Goal: Task Accomplishment & Management: Complete application form

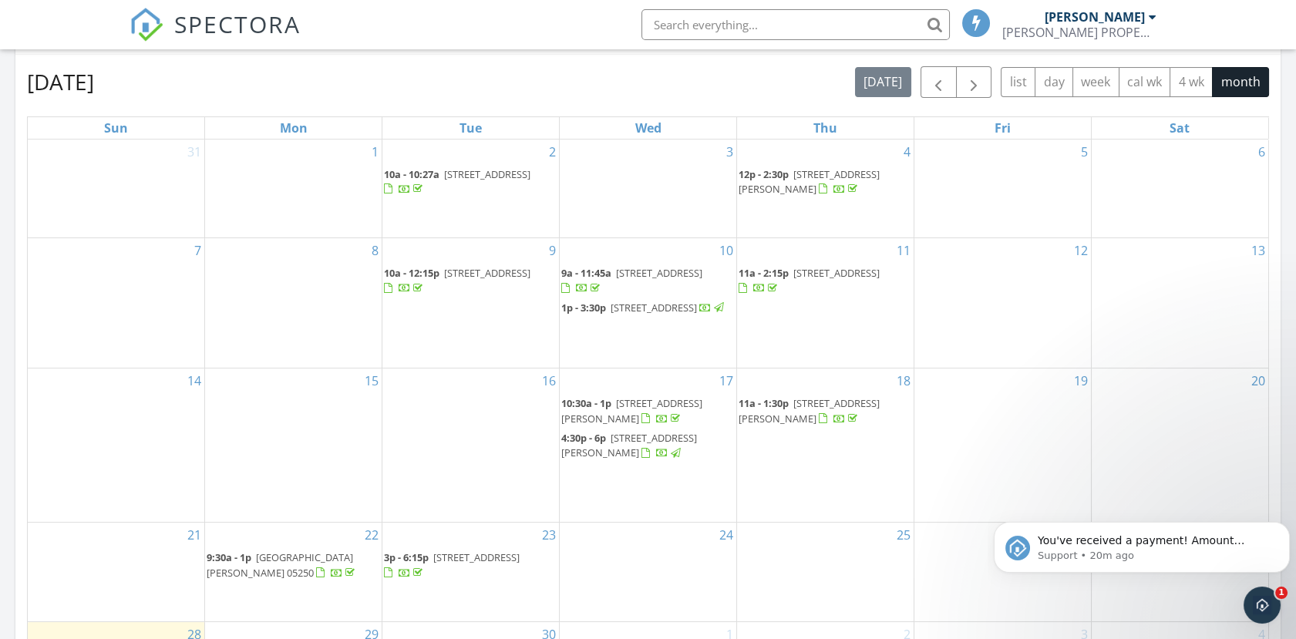
scroll to position [599, 0]
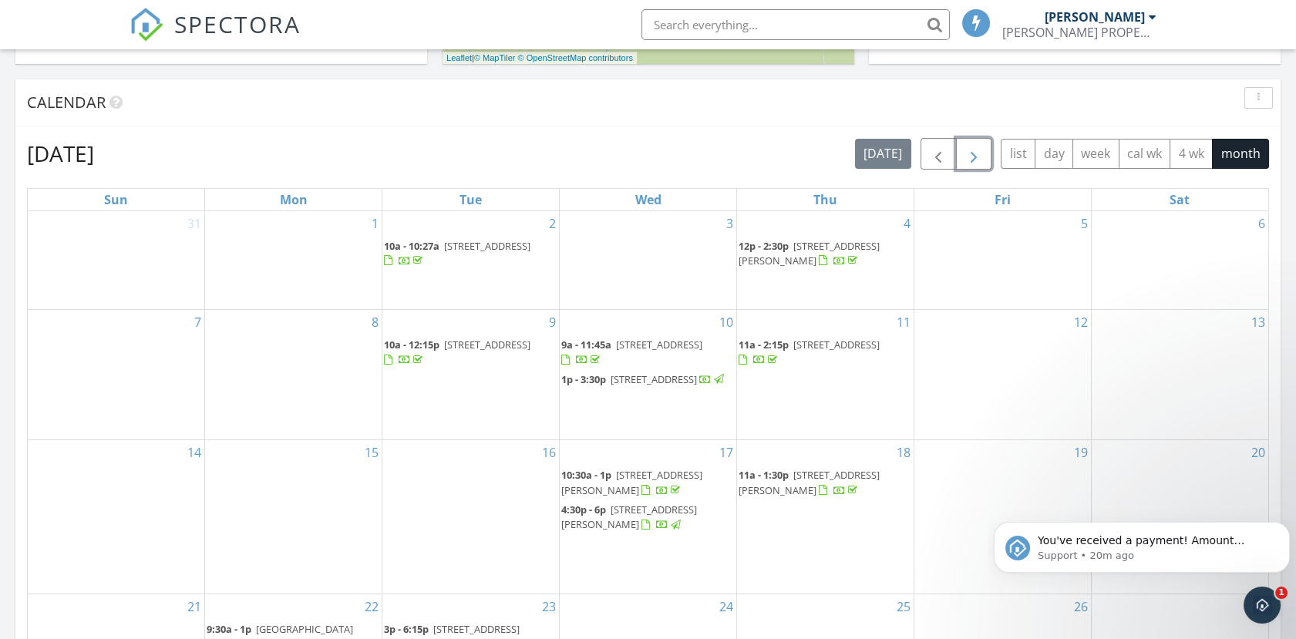
click at [982, 151] on span "button" at bounding box center [974, 154] width 19 height 19
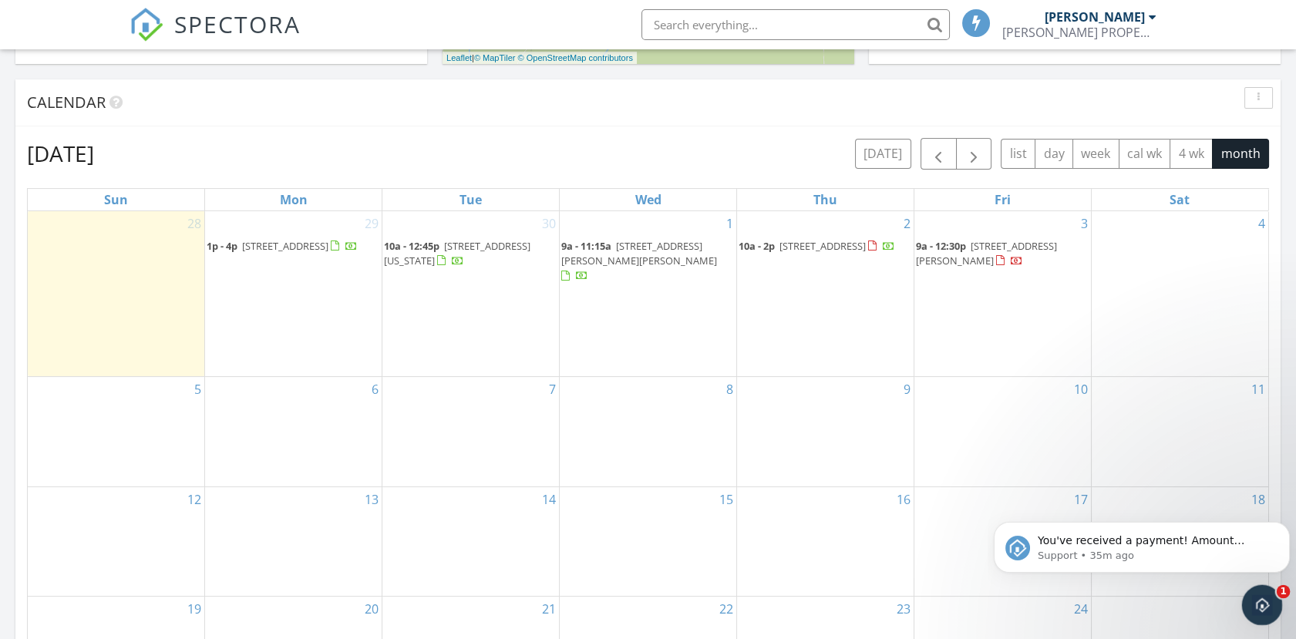
click at [1256, 601] on icon "Open Intercom Messenger" at bounding box center [1260, 603] width 25 height 25
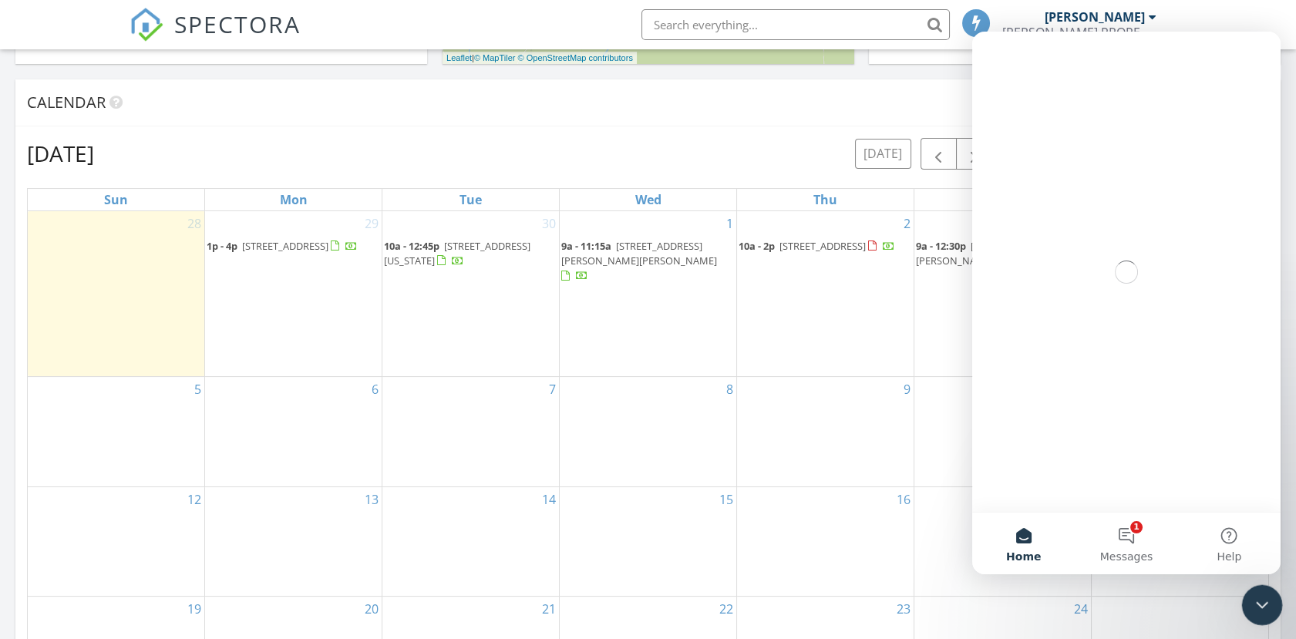
scroll to position [0, 0]
click at [1124, 529] on button "1 Messages" at bounding box center [1126, 544] width 103 height 62
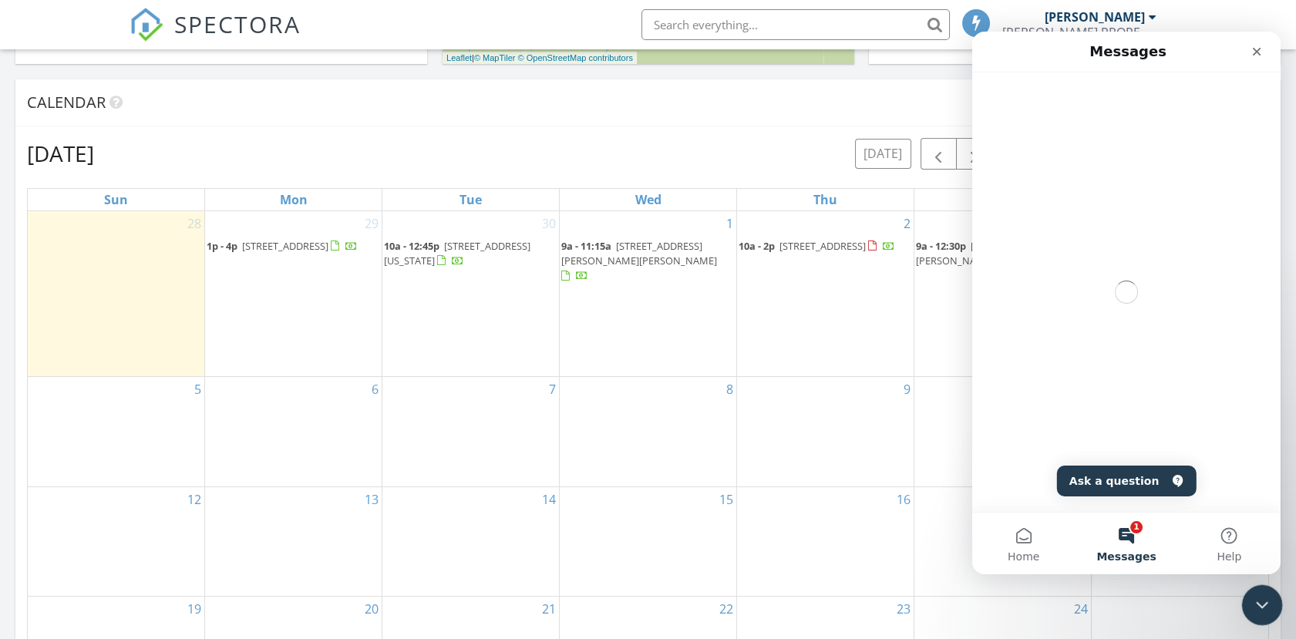
click at [1255, 595] on icon "Close Intercom Messenger" at bounding box center [1260, 603] width 19 height 19
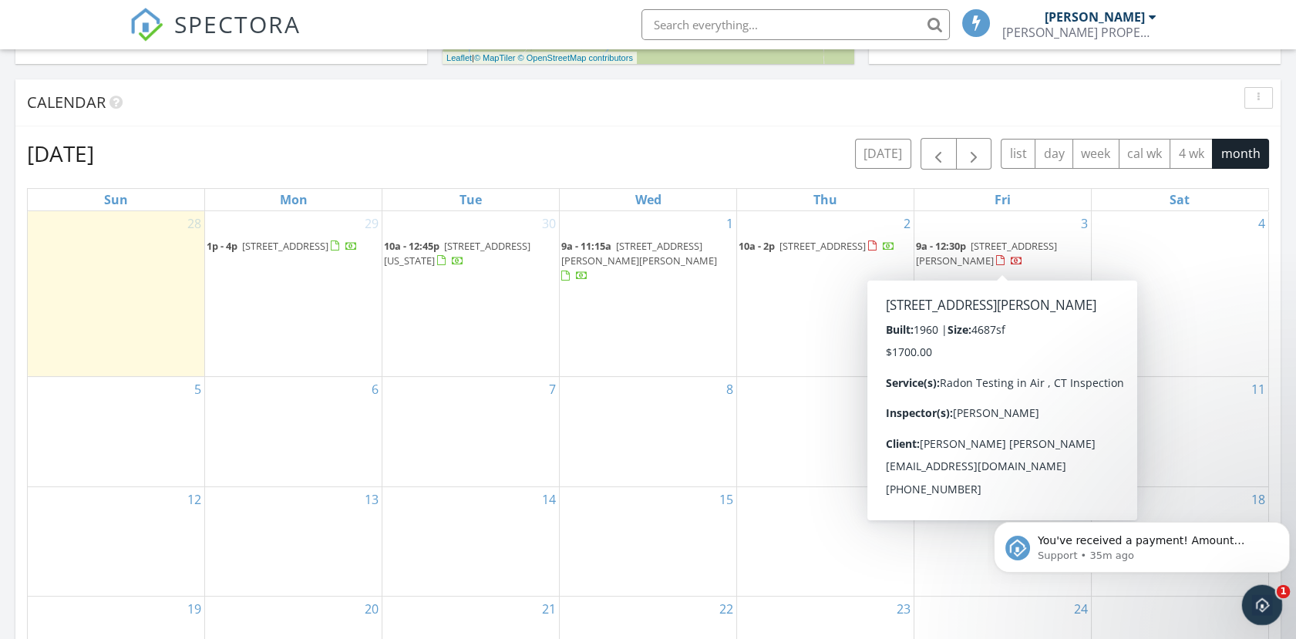
click at [1251, 589] on div "Open Intercom Messenger" at bounding box center [1260, 603] width 51 height 51
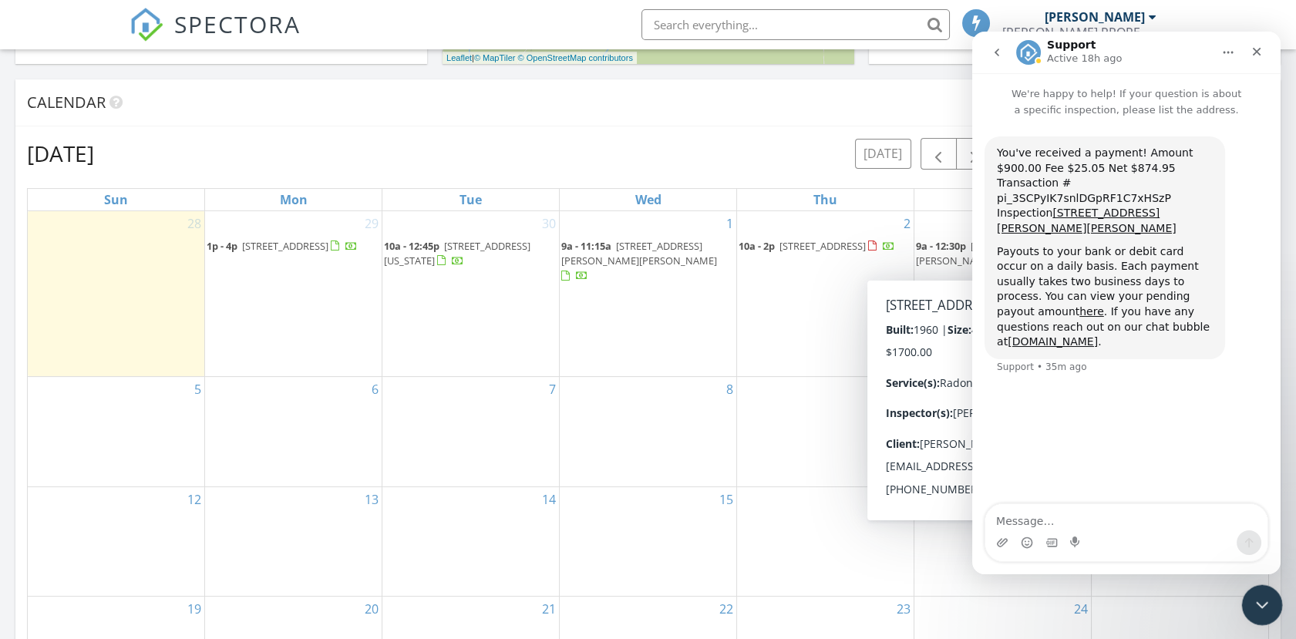
click at [1257, 604] on icon "Close Intercom Messenger" at bounding box center [1260, 603] width 19 height 19
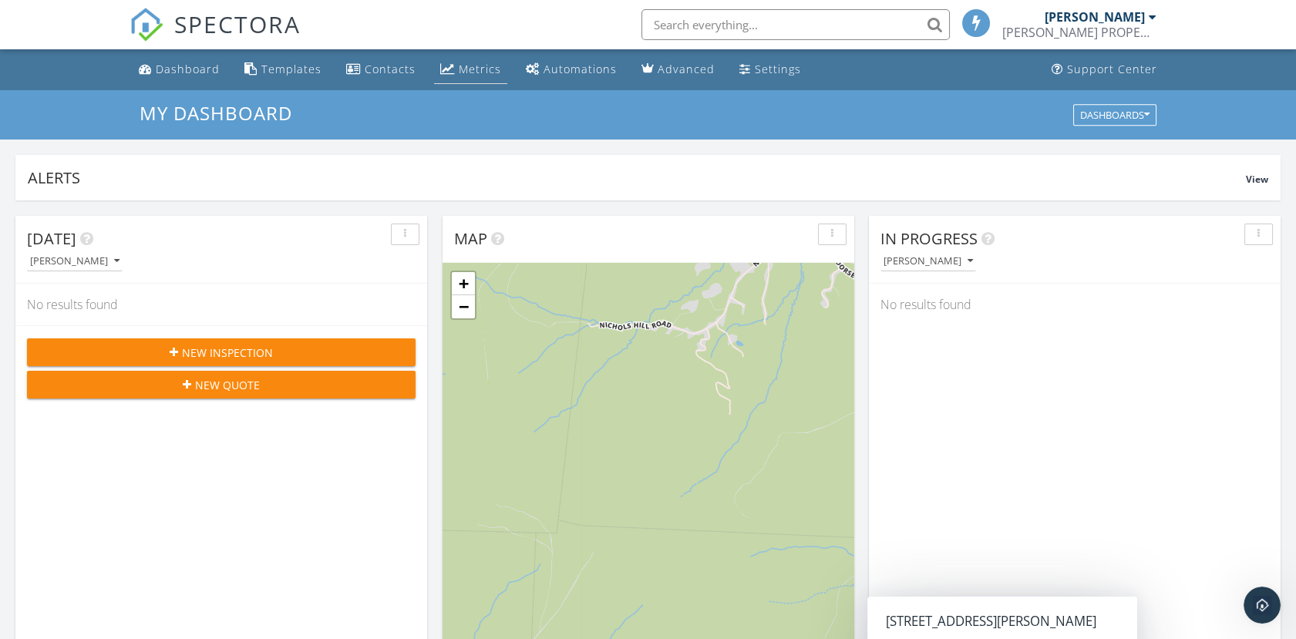
click at [486, 70] on div "Metrics" at bounding box center [480, 69] width 42 height 15
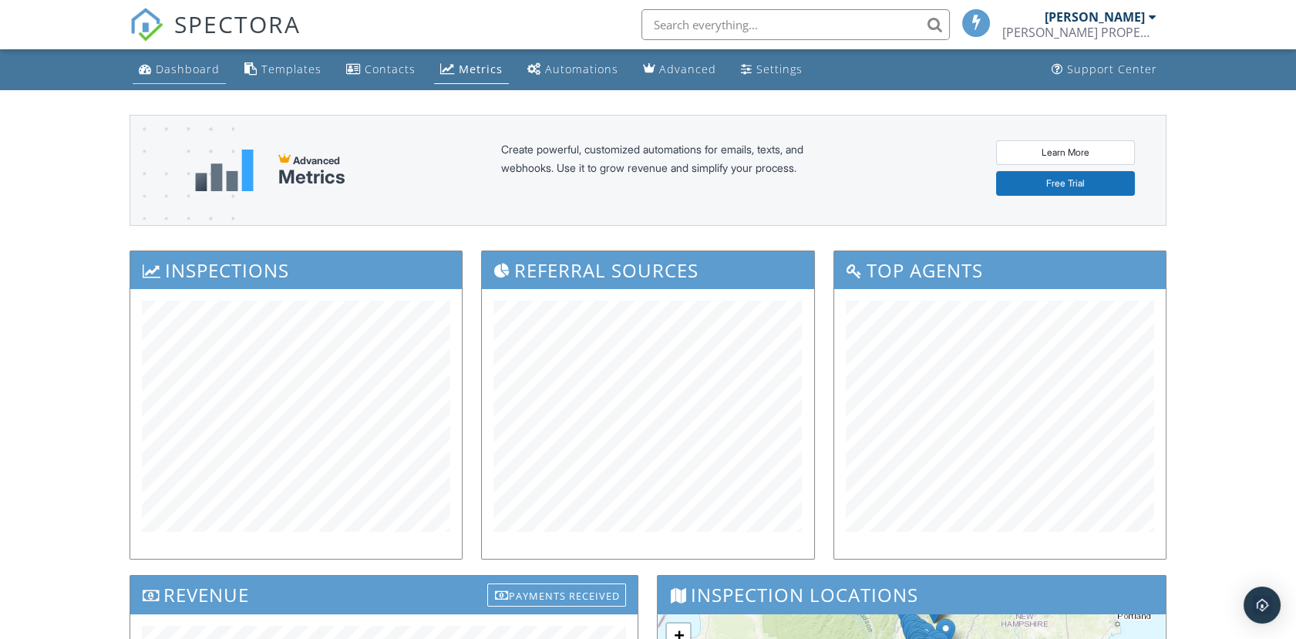
click at [185, 64] on div "Dashboard" at bounding box center [188, 69] width 64 height 15
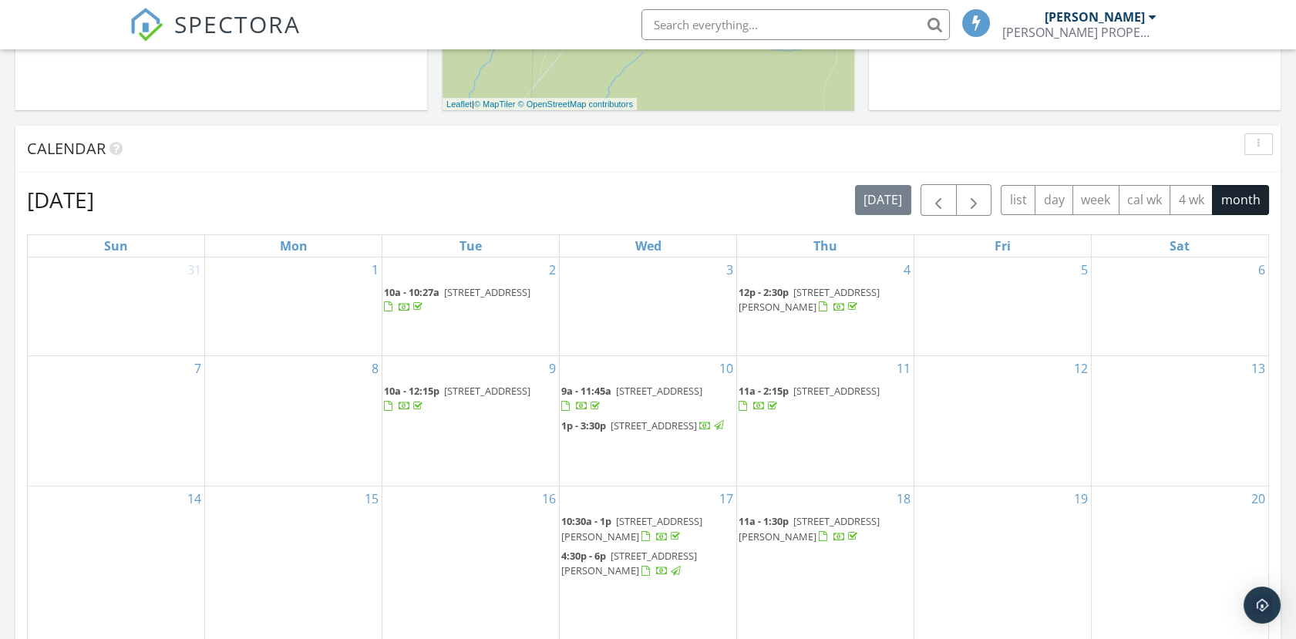
scroll to position [685, 0]
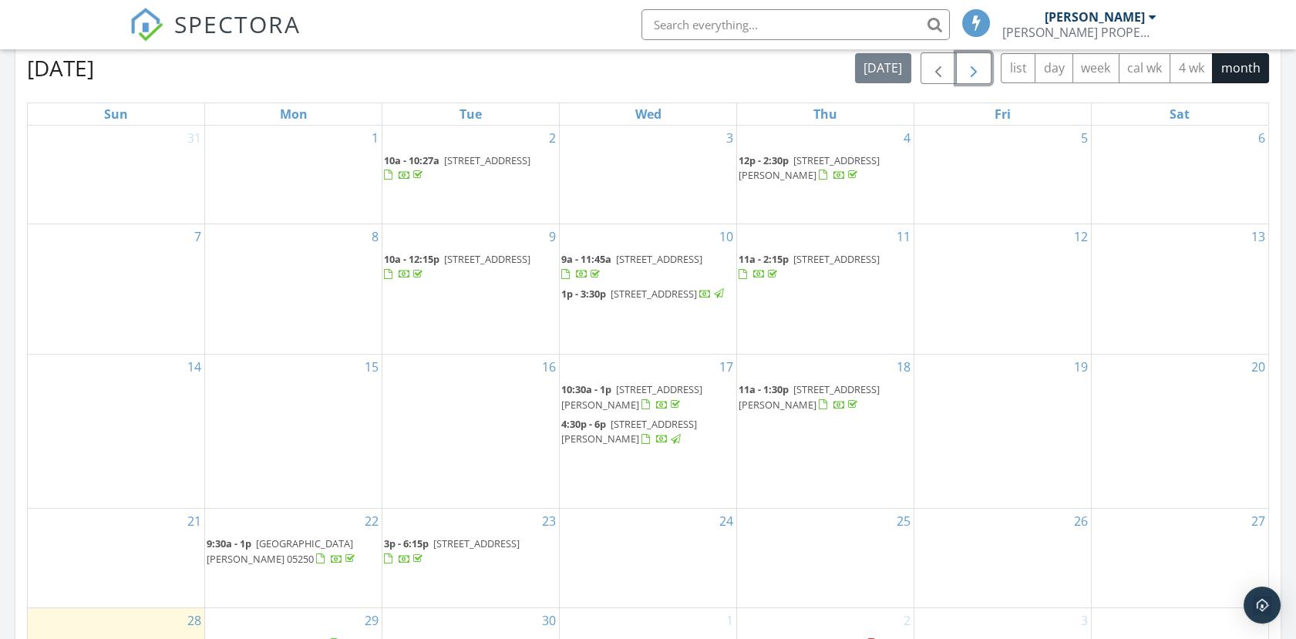
click at [981, 71] on span "button" at bounding box center [974, 68] width 19 height 19
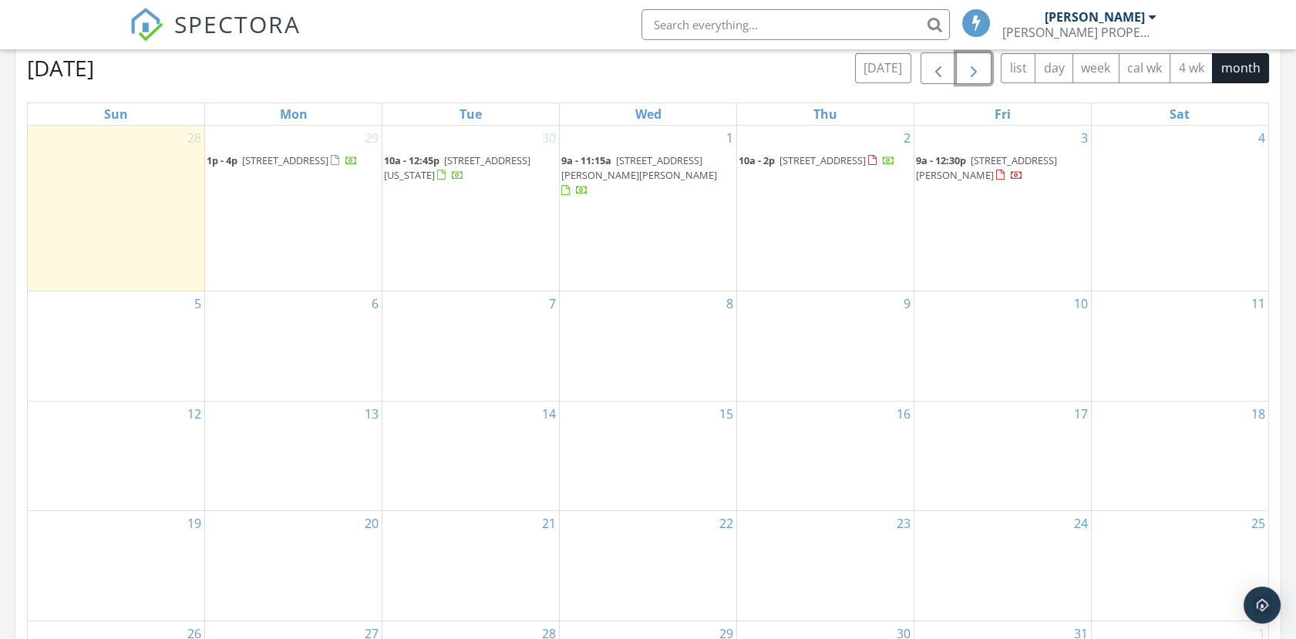
click at [500, 332] on div "7" at bounding box center [470, 345] width 177 height 109
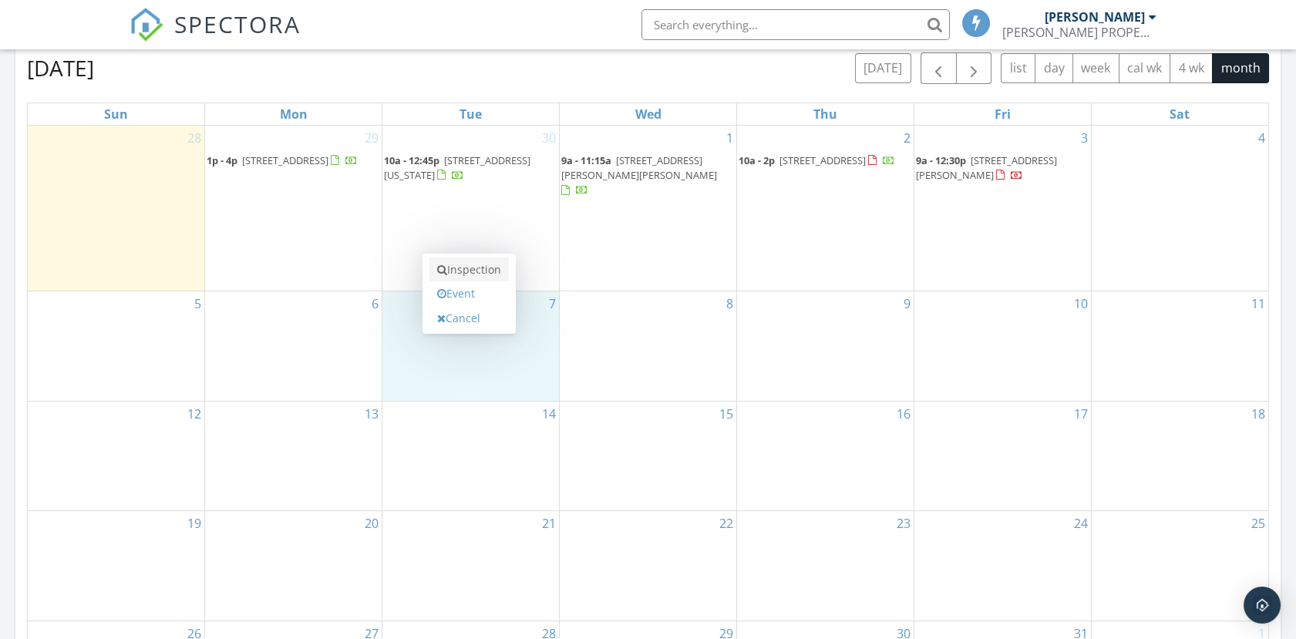
click at [478, 268] on link "Inspection" at bounding box center [469, 270] width 79 height 25
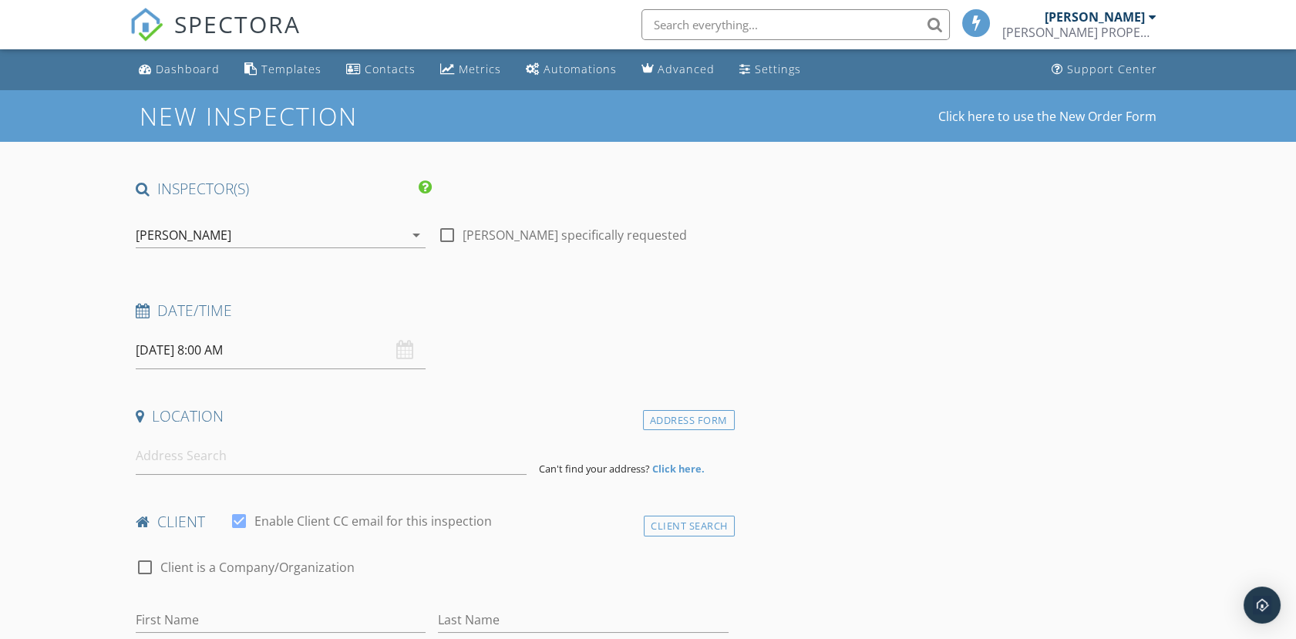
click at [225, 350] on input "10/07/2025 8:00 AM" at bounding box center [281, 351] width 290 height 38
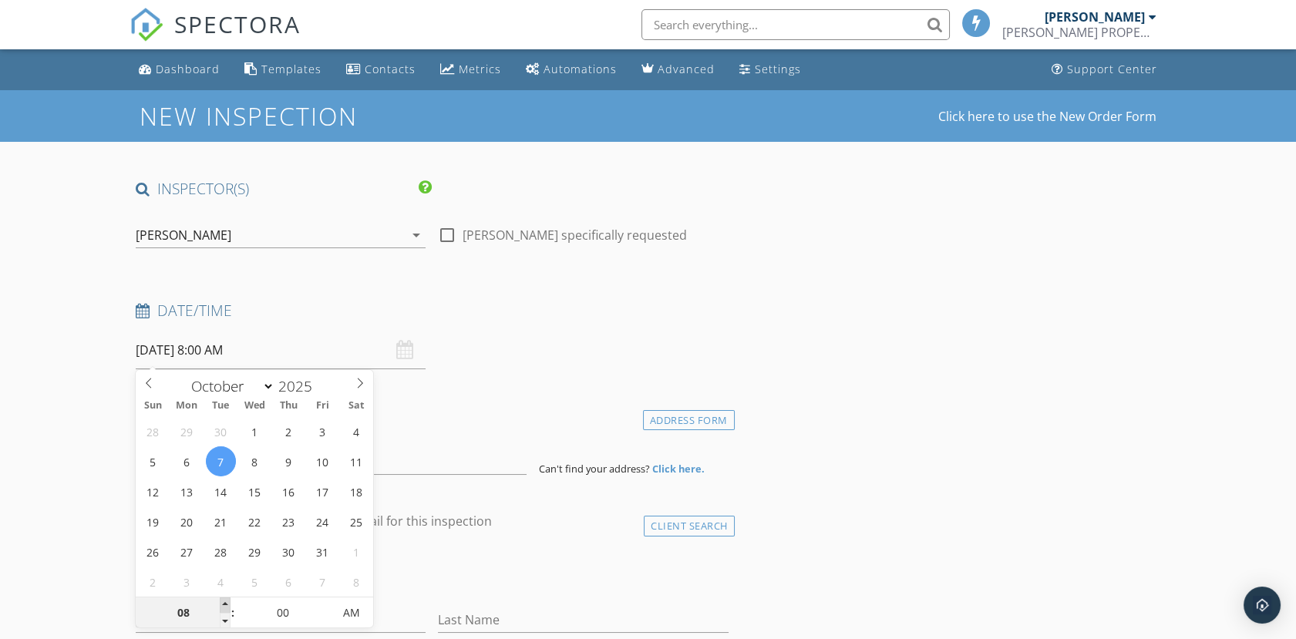
type input "09"
type input "10/07/2025 9:00 AM"
click at [221, 601] on span at bounding box center [225, 605] width 11 height 15
type input "10"
type input "10/07/2025 10:00 AM"
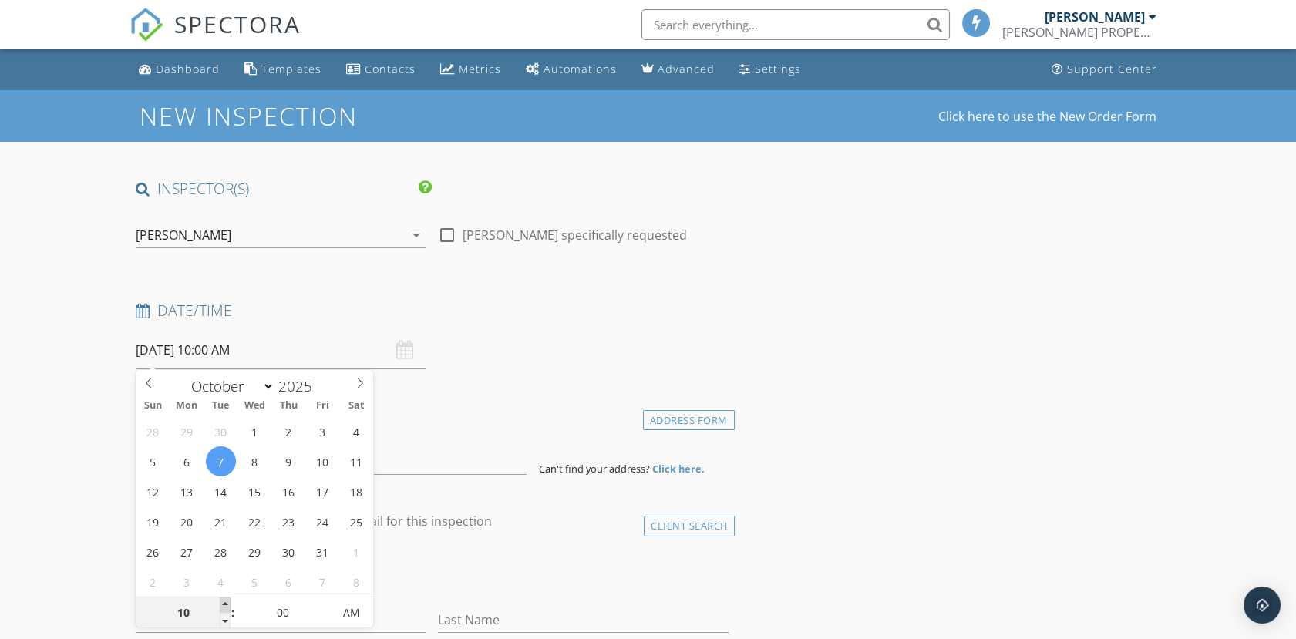
click at [221, 601] on span at bounding box center [225, 605] width 11 height 15
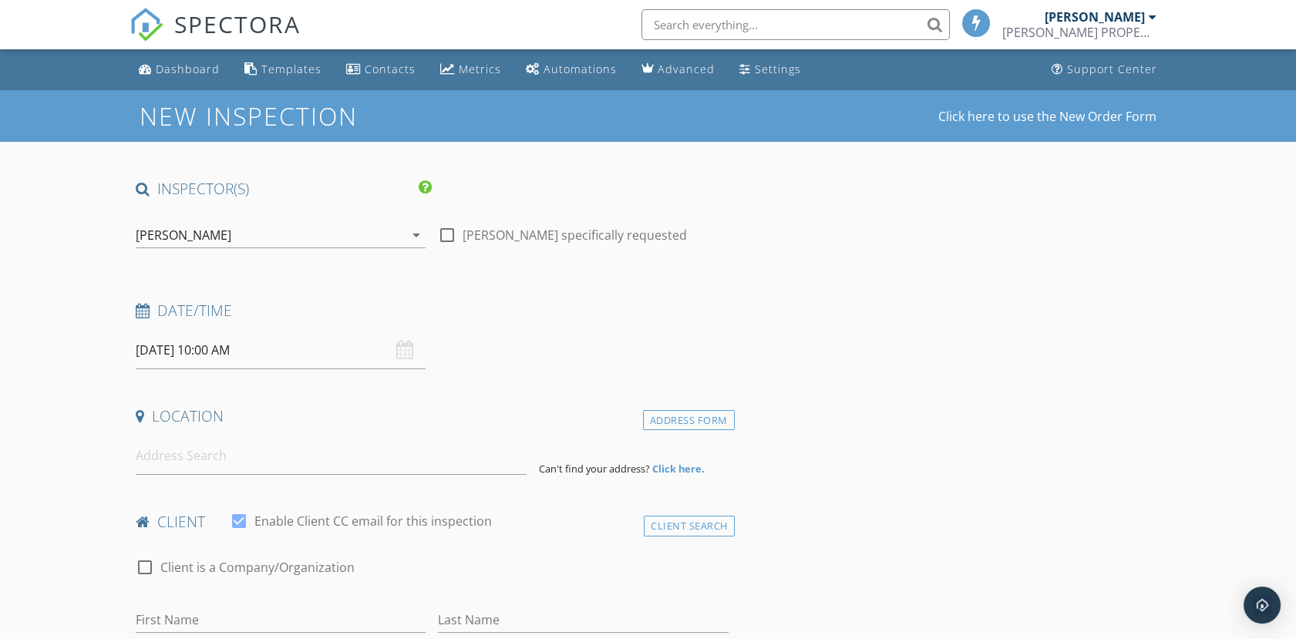
click at [134, 461] on div at bounding box center [331, 456] width 403 height 38
click at [153, 462] on input at bounding box center [331, 456] width 391 height 38
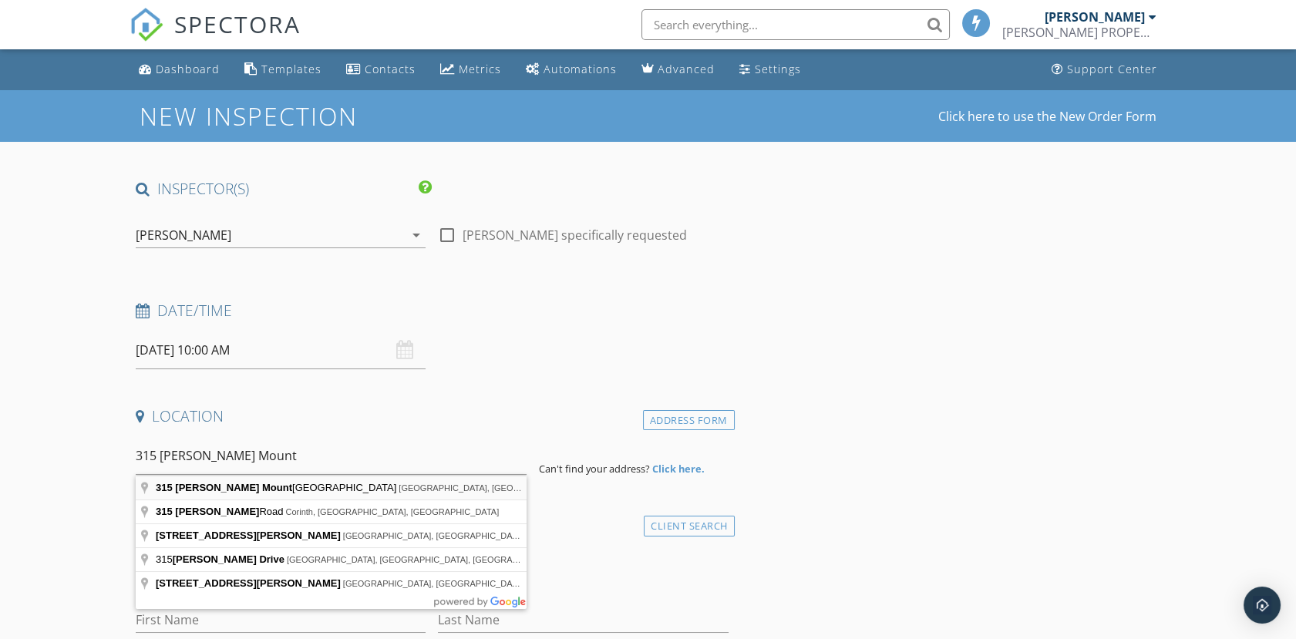
type input "315 Antone Mountain View Road, West Rupert, VT, USA"
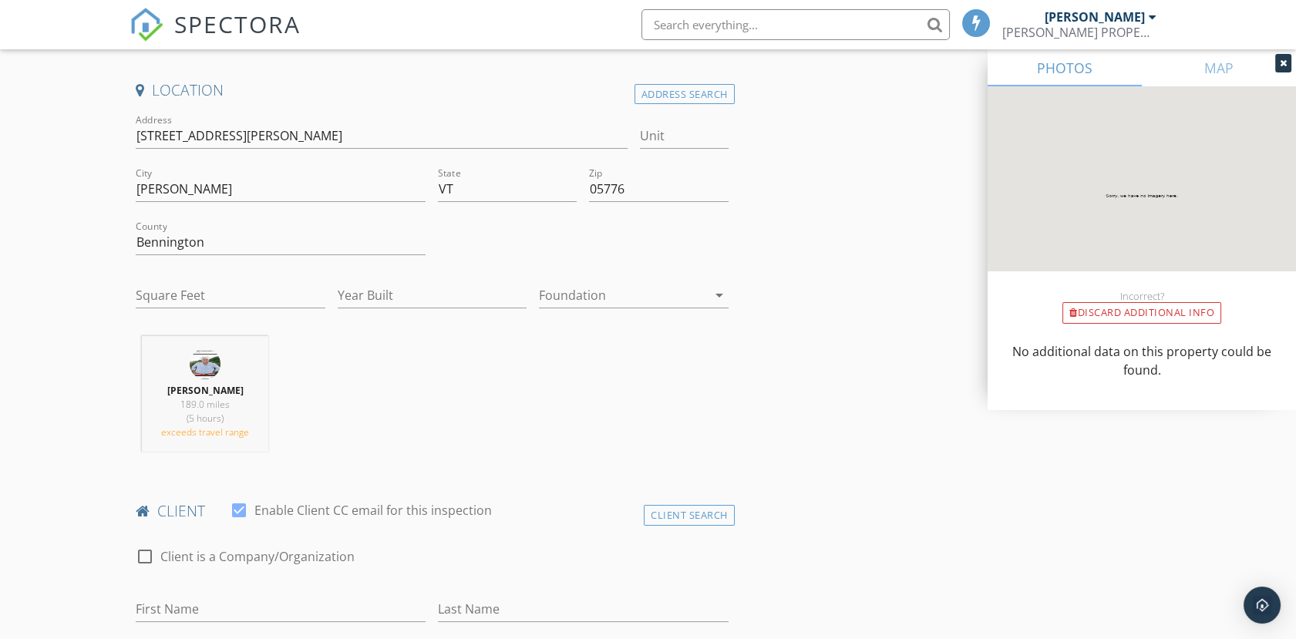
scroll to position [342, 0]
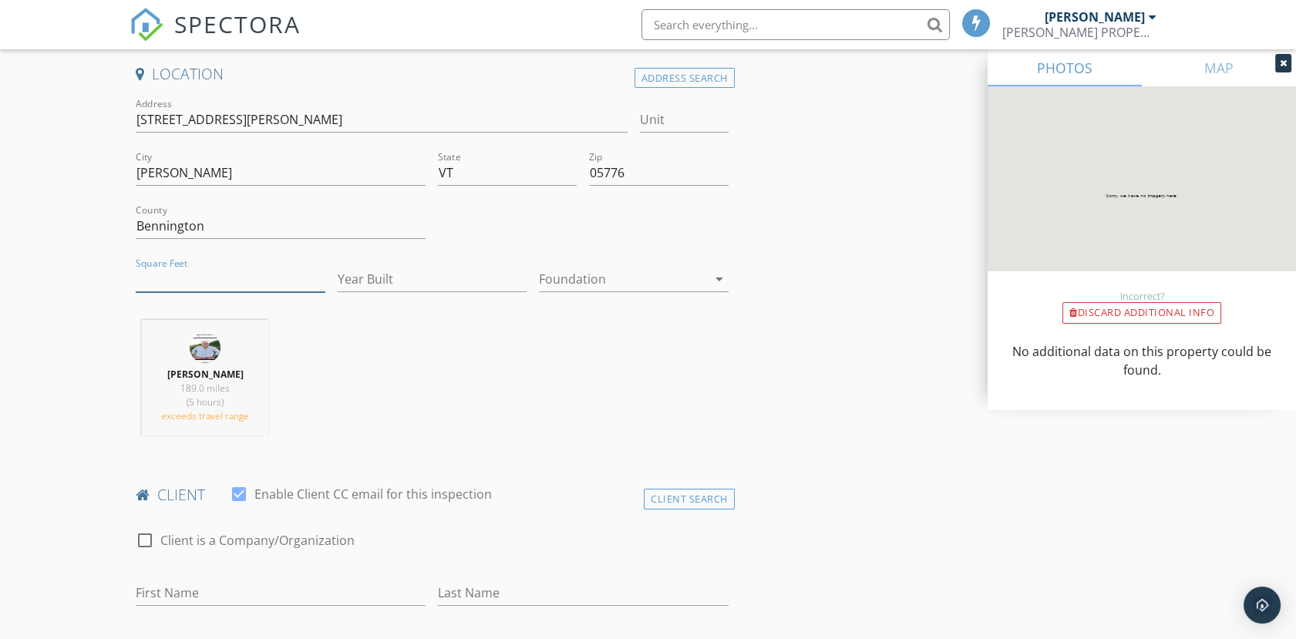
click at [179, 286] on input "Square Feet" at bounding box center [230, 279] width 189 height 25
type input "3900"
click at [424, 273] on input "Year Built" at bounding box center [432, 279] width 189 height 25
type input "1980"
click at [597, 273] on div at bounding box center [622, 279] width 167 height 25
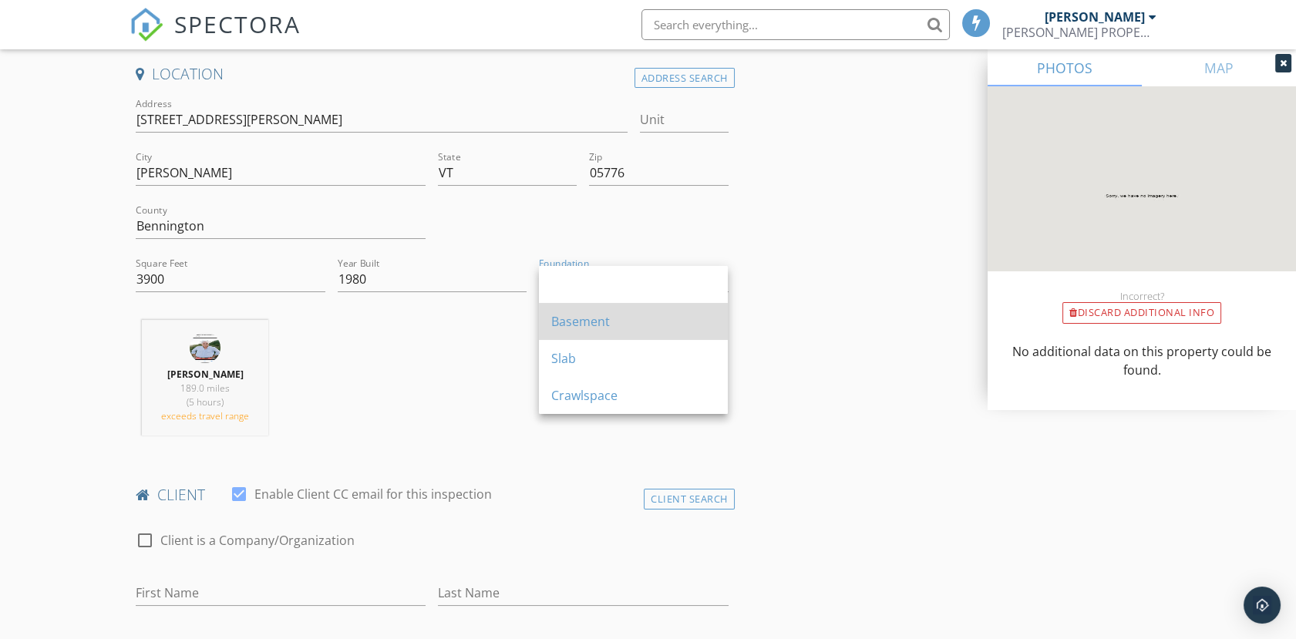
click at [577, 314] on div "Basement" at bounding box center [633, 321] width 164 height 19
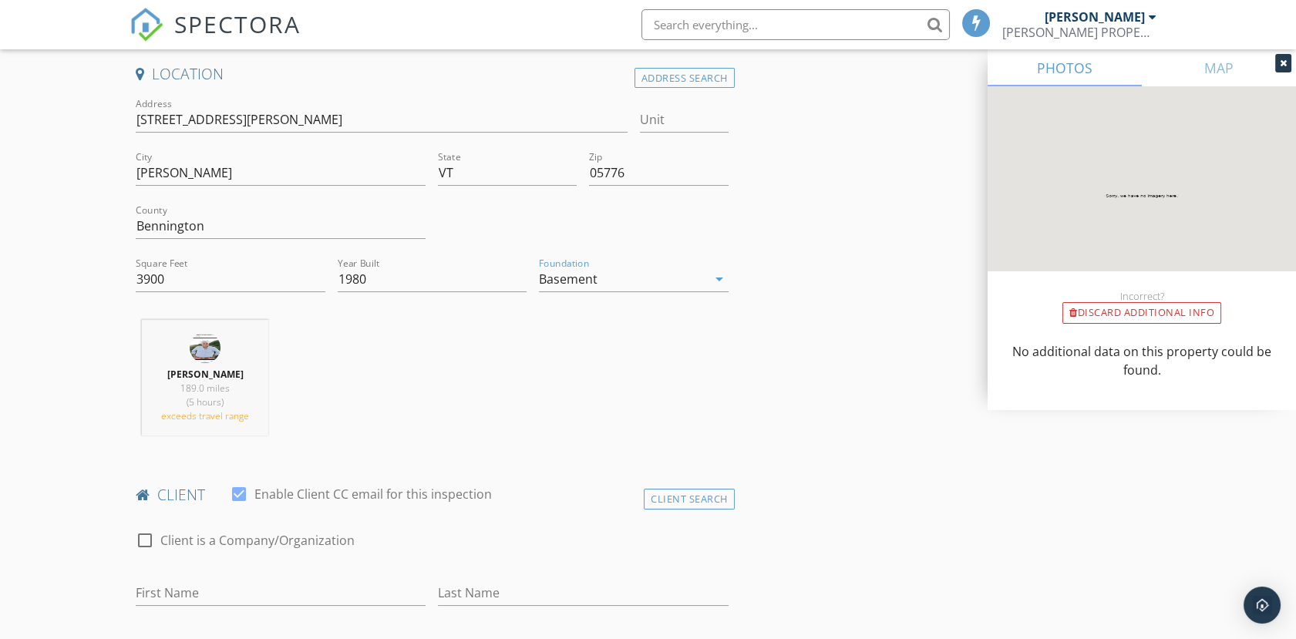
scroll to position [599, 0]
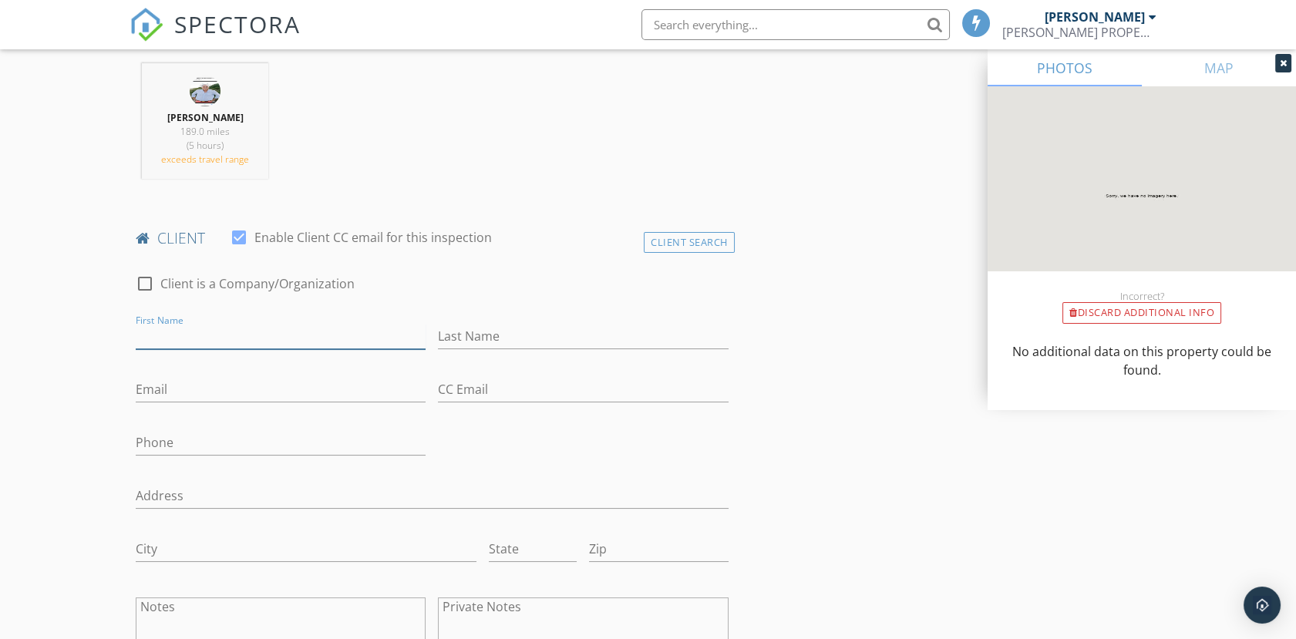
click at [167, 336] on input "First Name" at bounding box center [281, 336] width 290 height 25
type input "Lois"
type input "Dubin"
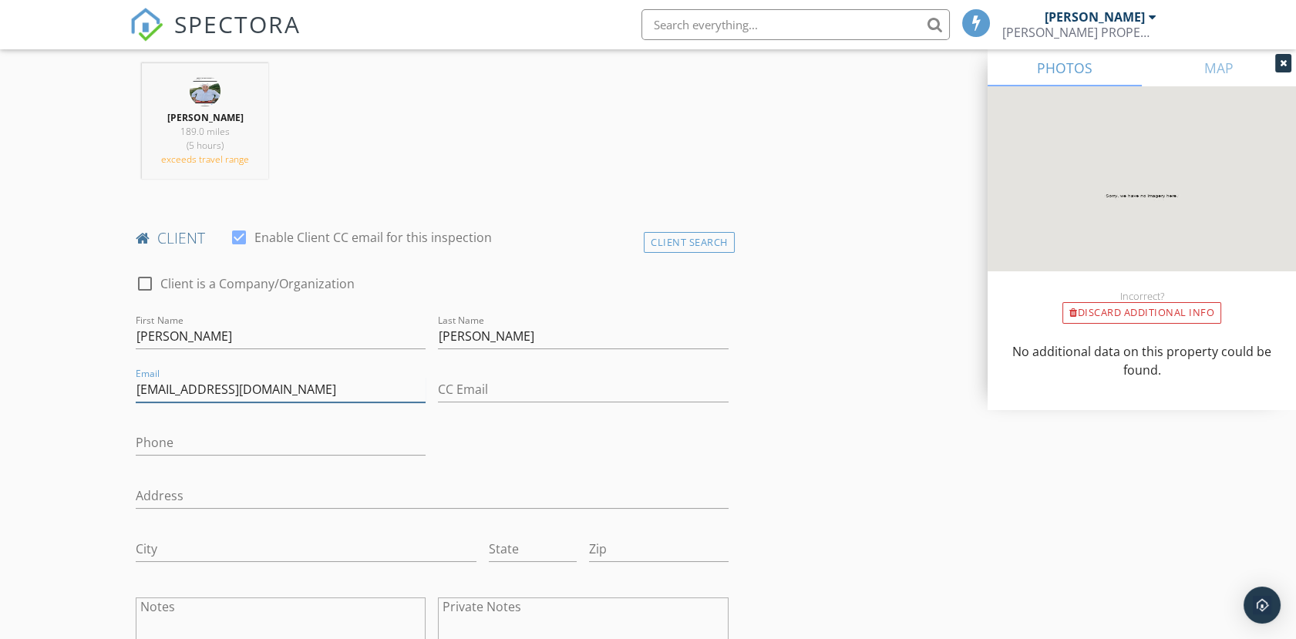
type input "beadubi9@aol.com"
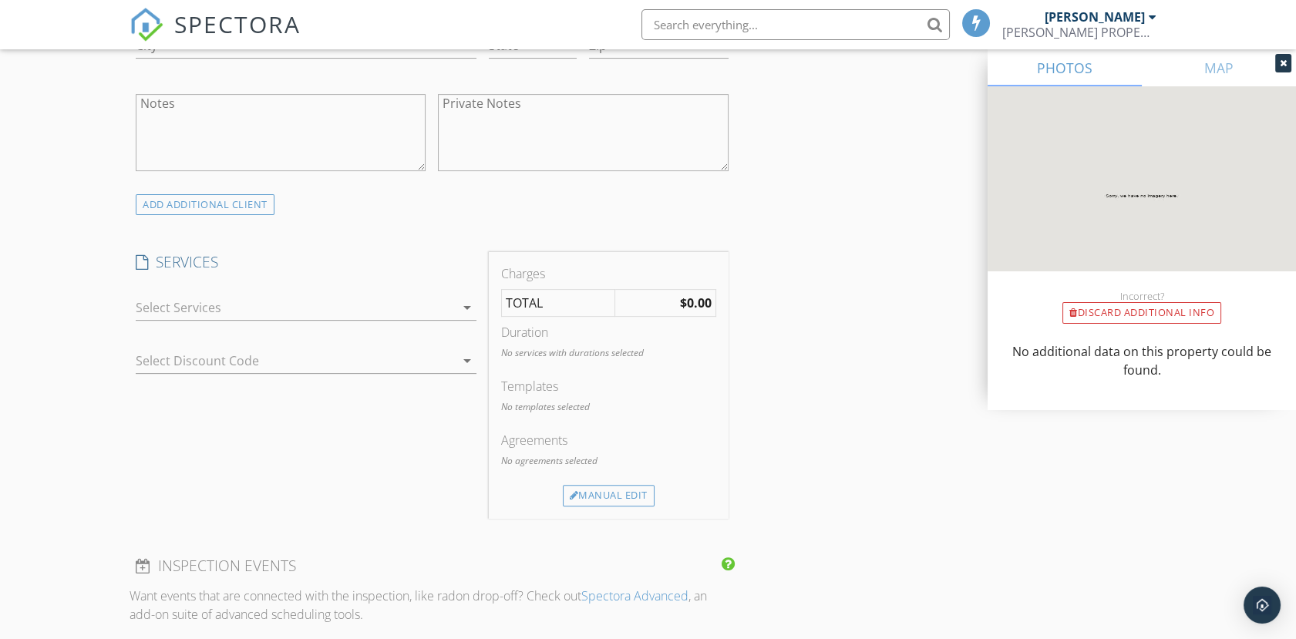
scroll to position [1113, 0]
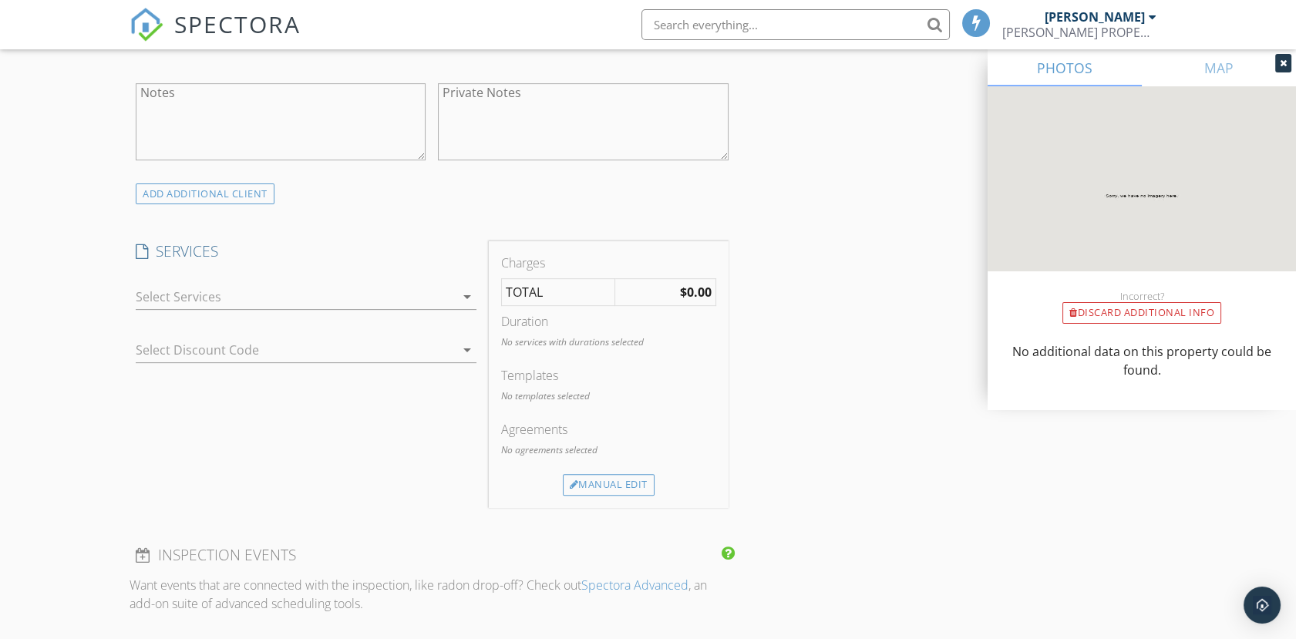
type input "917-538-7210"
click at [212, 293] on div at bounding box center [295, 297] width 319 height 25
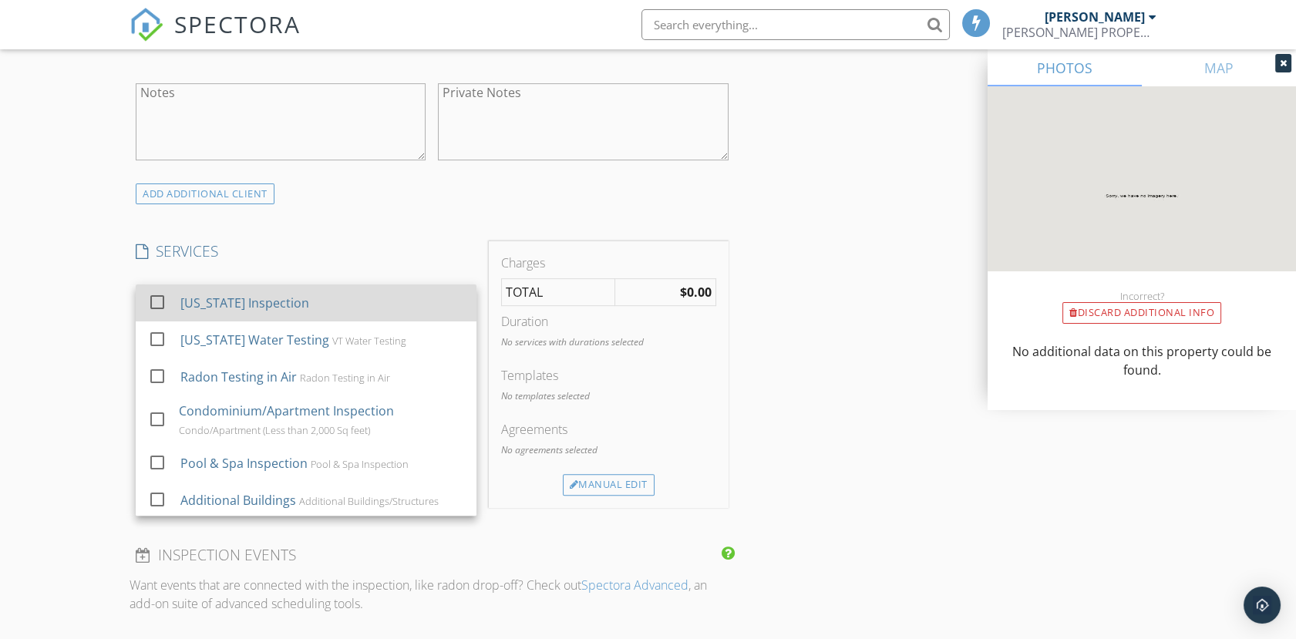
click at [159, 300] on div at bounding box center [157, 302] width 26 height 26
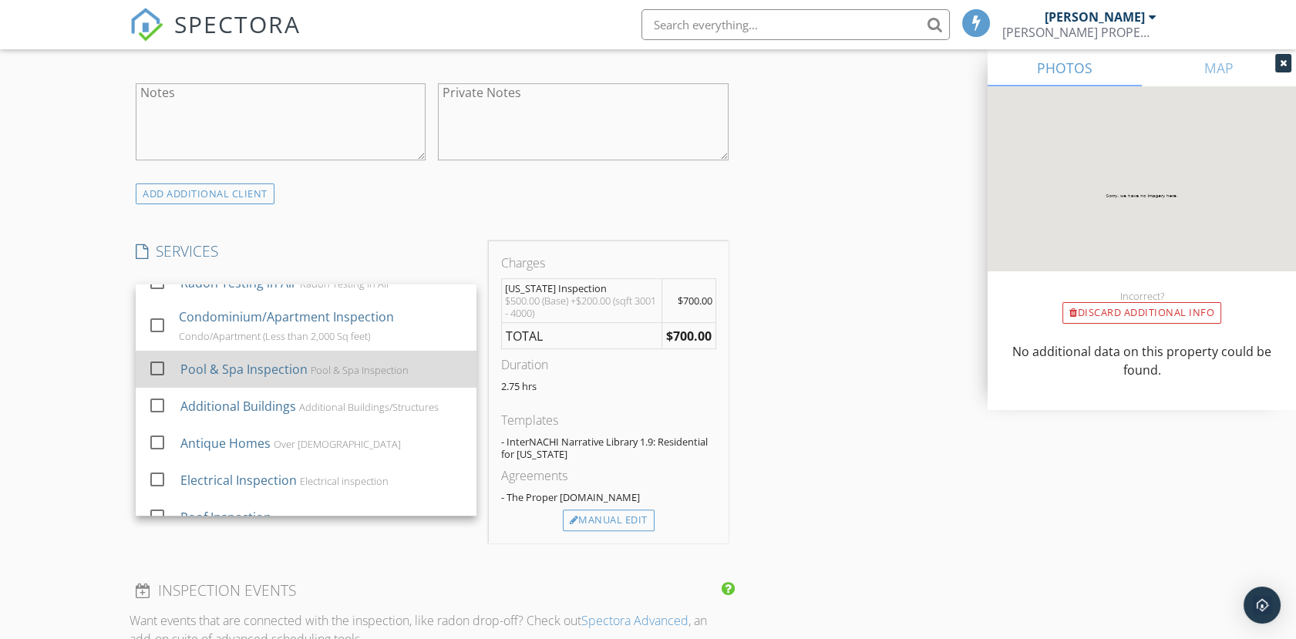
scroll to position [257, 0]
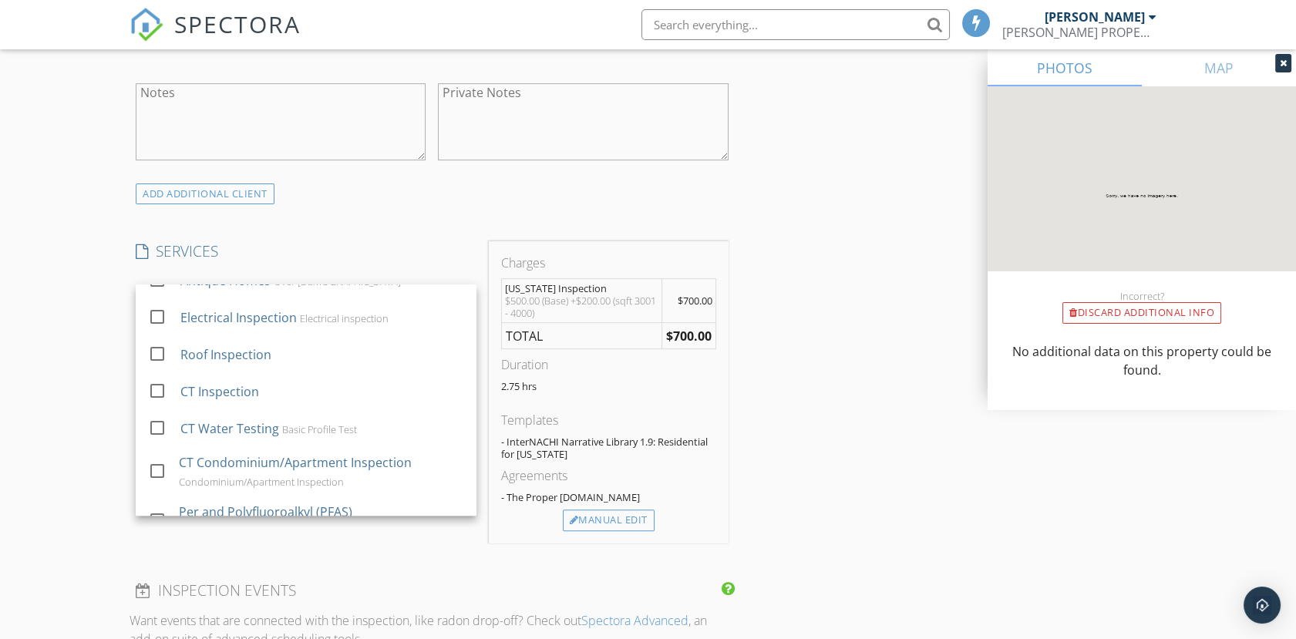
click at [810, 425] on div "INSPECTOR(S) check_box Bill Larkin PRIMARY Bill Larkin arrow_drop_down check_bo…" at bounding box center [648, 427] width 1037 height 2724
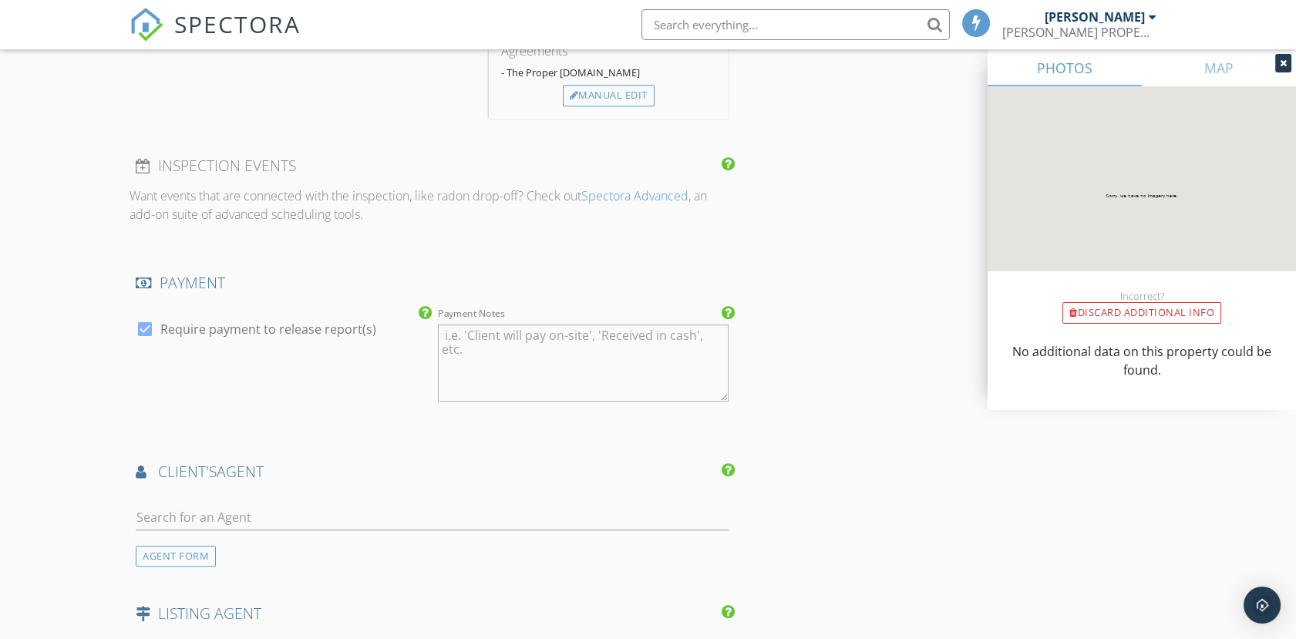
scroll to position [1628, 0]
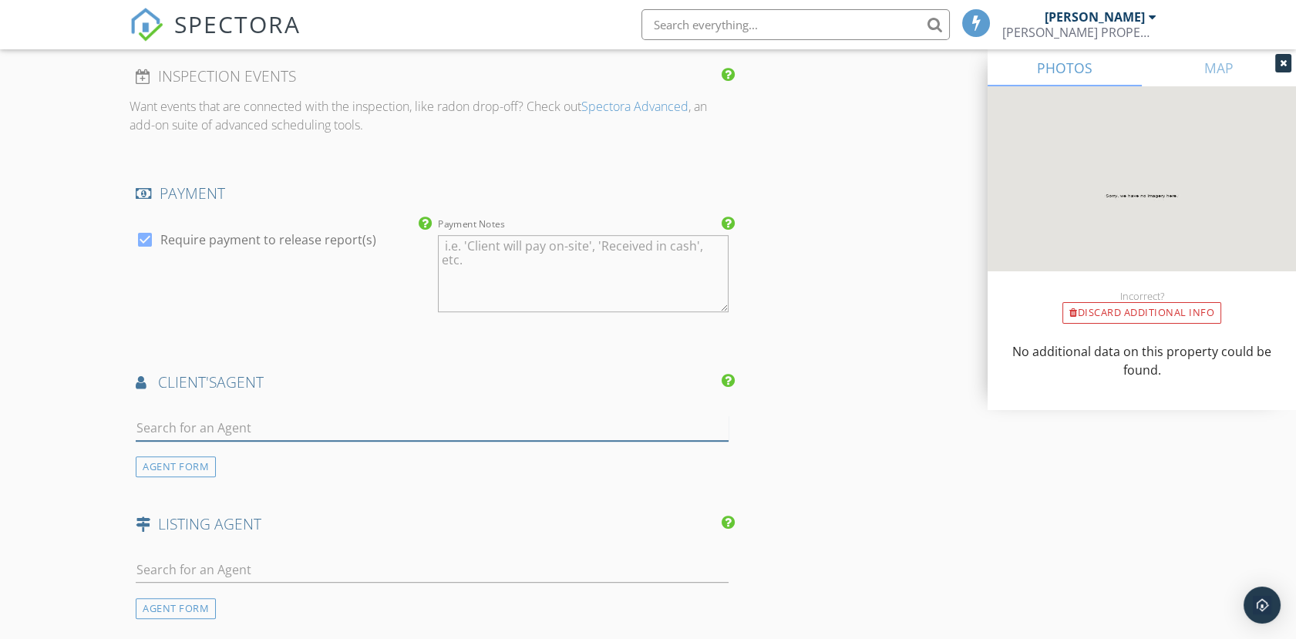
click at [180, 425] on input "text" at bounding box center [432, 428] width 592 height 25
type input "d"
click at [177, 464] on div "AGENT FORM" at bounding box center [176, 466] width 80 height 21
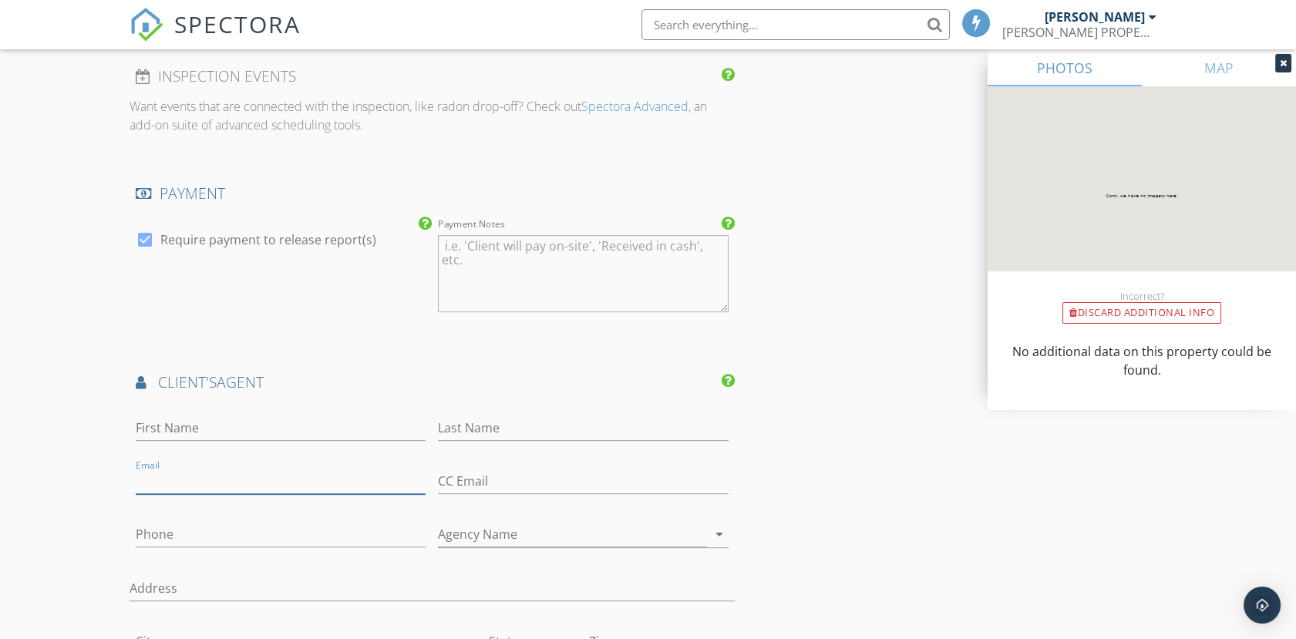
click at [154, 477] on input "Email" at bounding box center [281, 481] width 290 height 25
paste input "derryl.lang@fourseasonssir.com"
type input "derryl.lang@fourseasonssir.com"
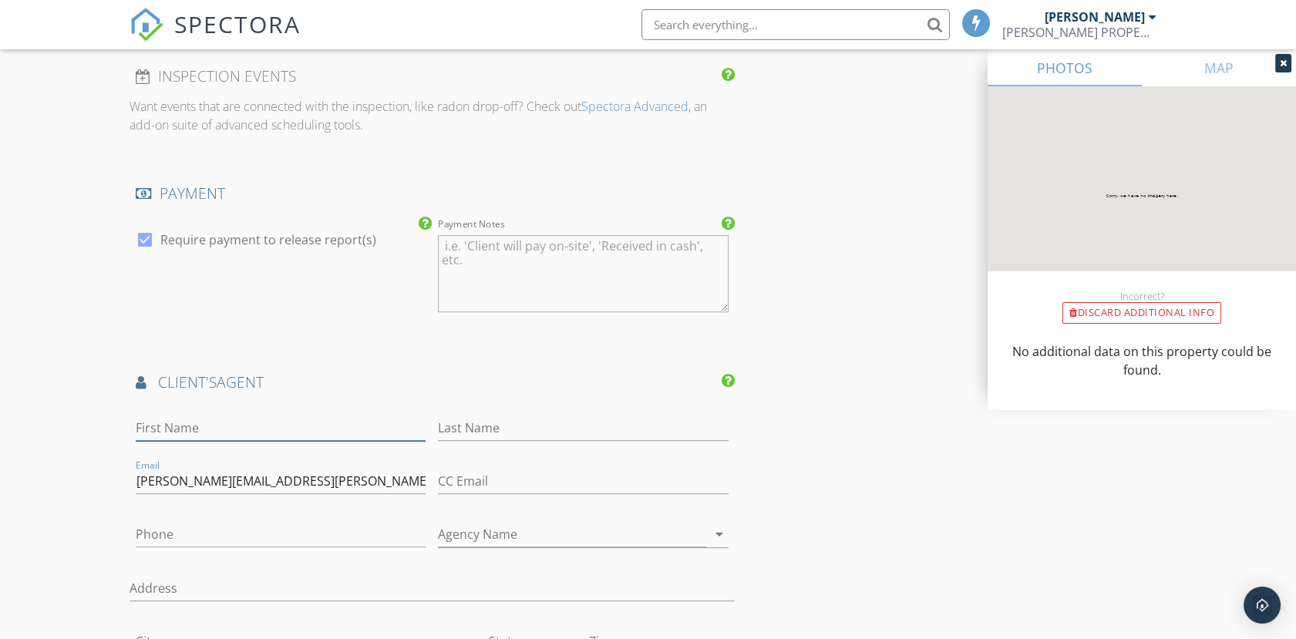
click at [154, 423] on input "First Name" at bounding box center [281, 428] width 290 height 25
type input "Derryl"
click at [518, 420] on input "Last Name" at bounding box center [583, 428] width 290 height 25
type input "Lang"
click at [170, 524] on input "Phone" at bounding box center [281, 534] width 290 height 25
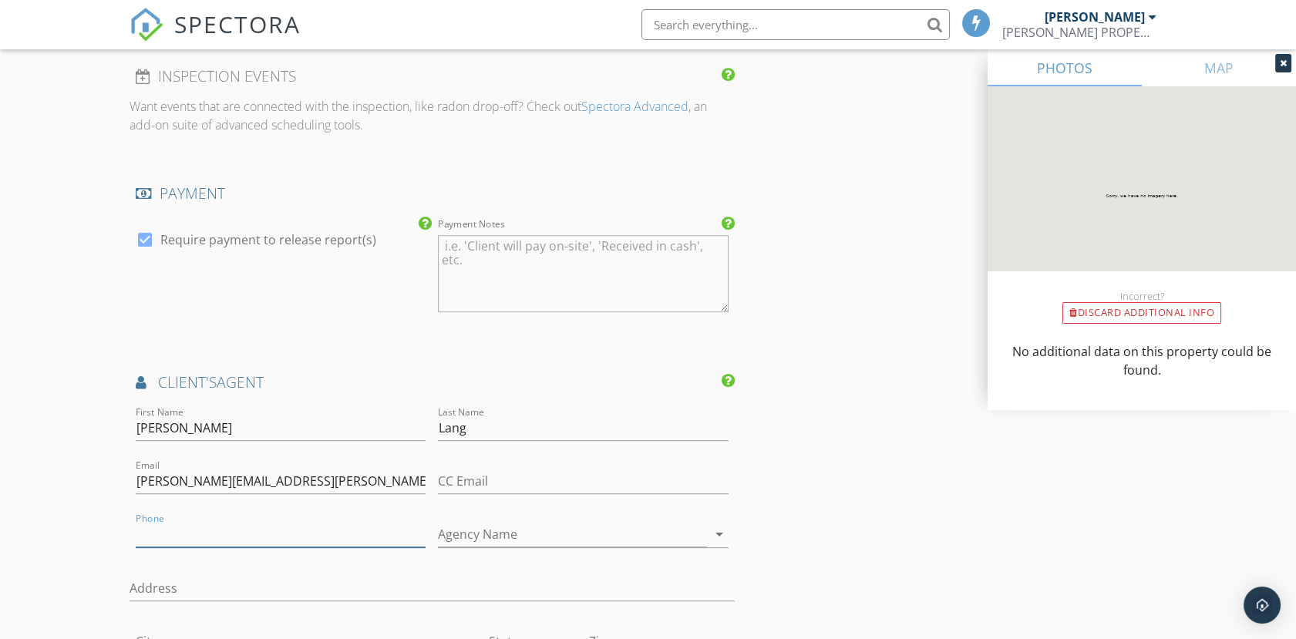
paste input "802-733-6593"
type input "802-733-6593"
click at [484, 532] on input "Agency Name" at bounding box center [572, 534] width 268 height 25
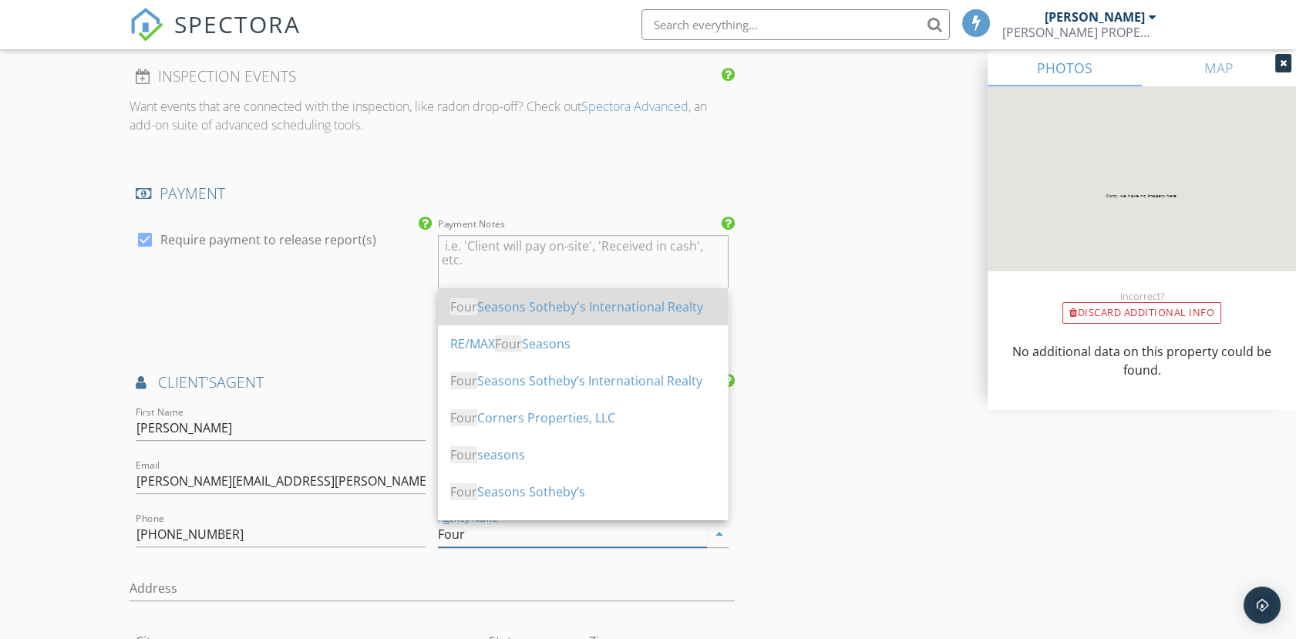
click at [586, 307] on div "Four Seasons Sotheby's International Realty" at bounding box center [582, 307] width 265 height 19
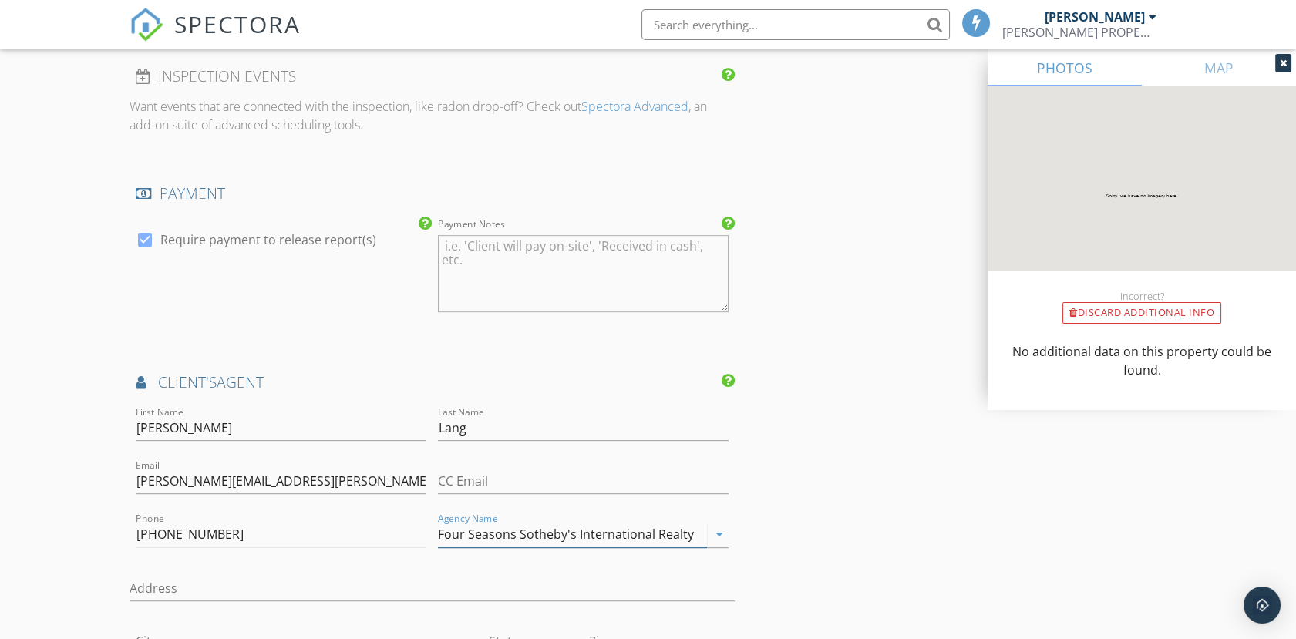
click at [717, 534] on icon "arrow_drop_down" at bounding box center [719, 534] width 19 height 19
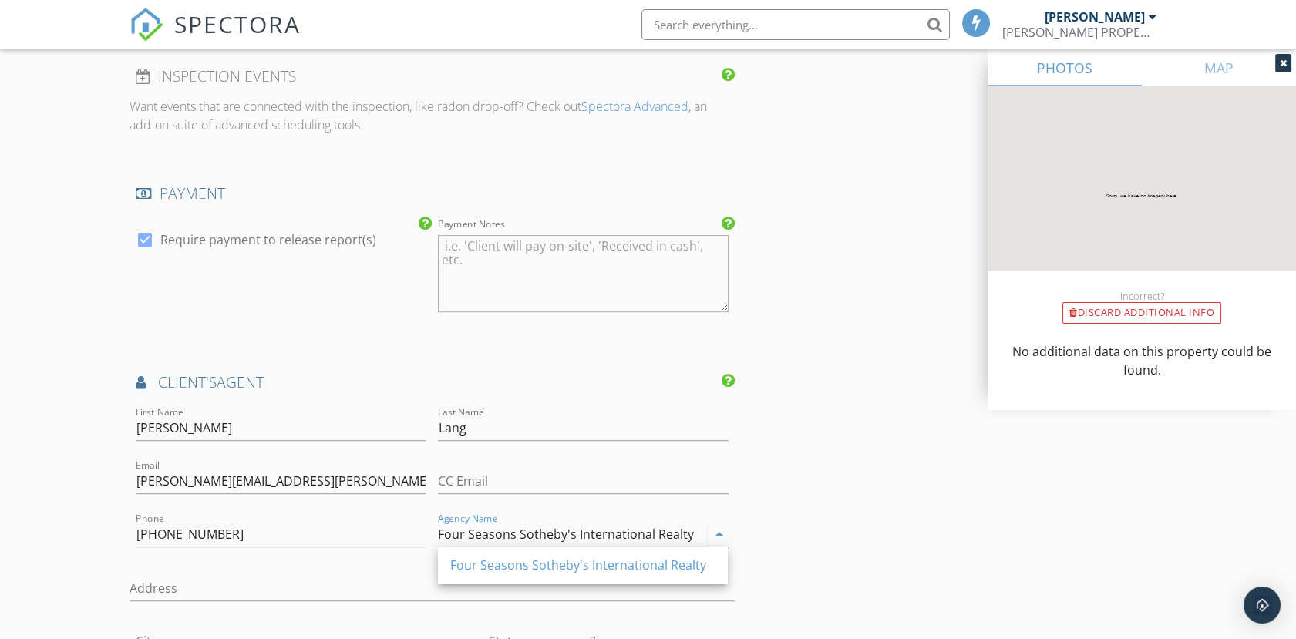
click at [717, 533] on icon "arrow_drop_down" at bounding box center [719, 534] width 19 height 19
type input "Four Seasons Sotheby's International Realty"
click at [766, 527] on div "INSPECTOR(S) check_box Bill Larkin PRIMARY Bill Larkin arrow_drop_down check_bo…" at bounding box center [648, 140] width 1037 height 3179
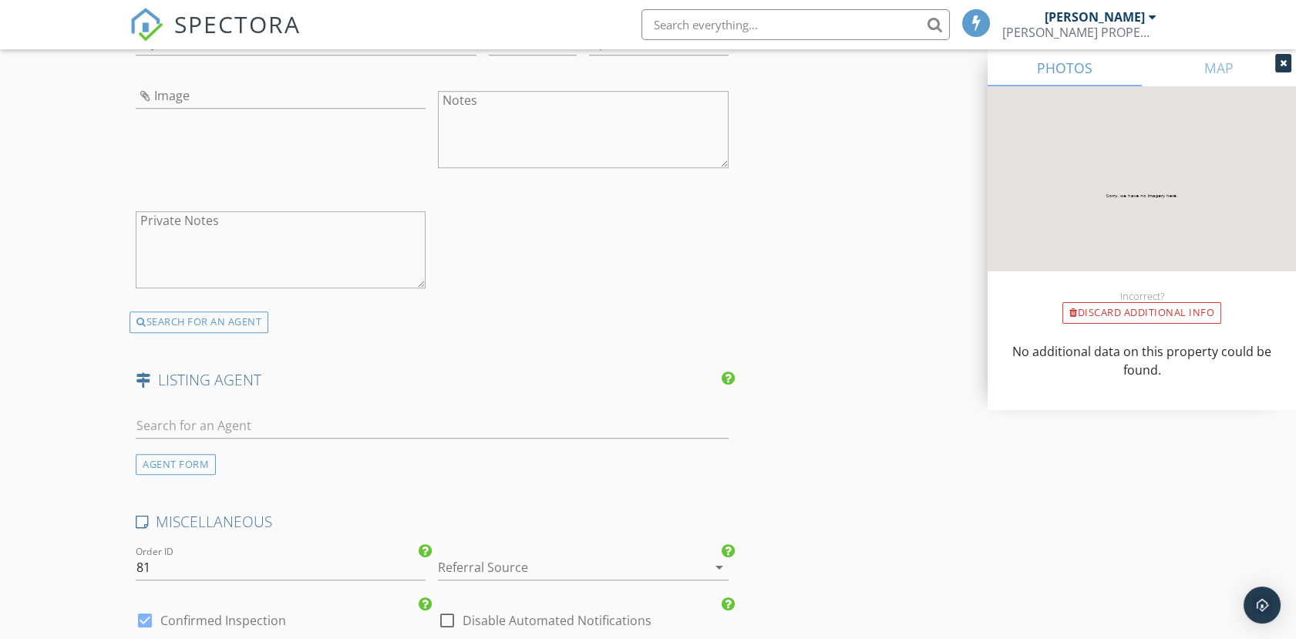
scroll to position [2399, 0]
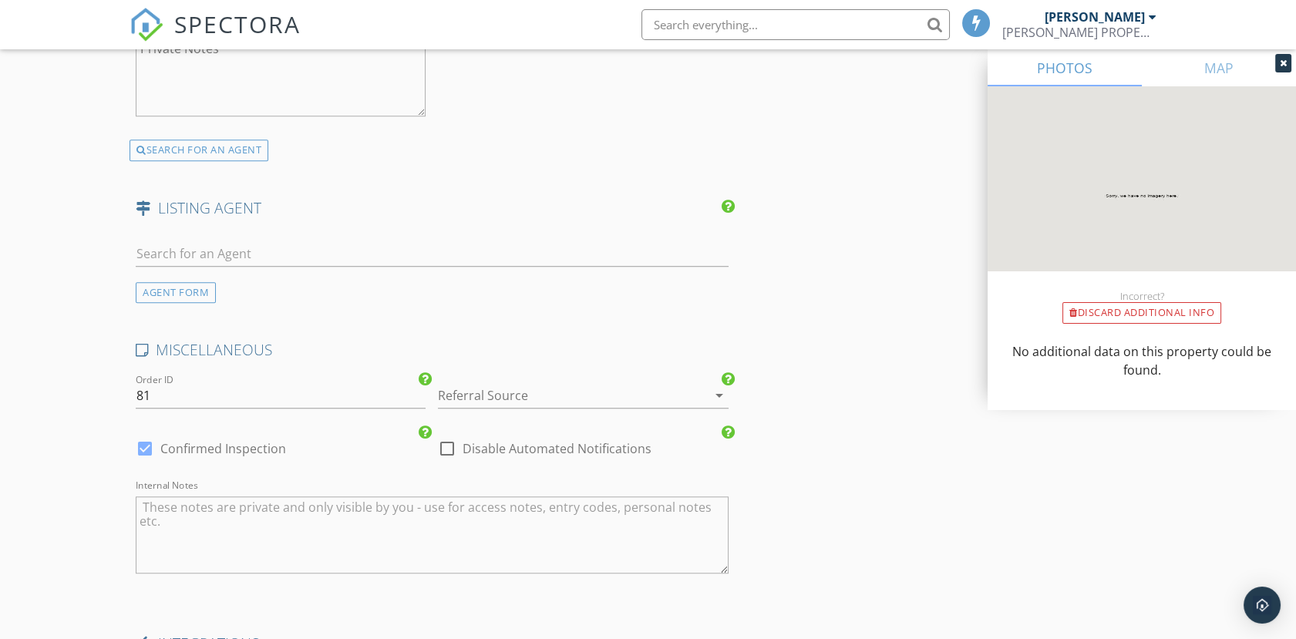
click at [503, 396] on div at bounding box center [561, 395] width 247 height 25
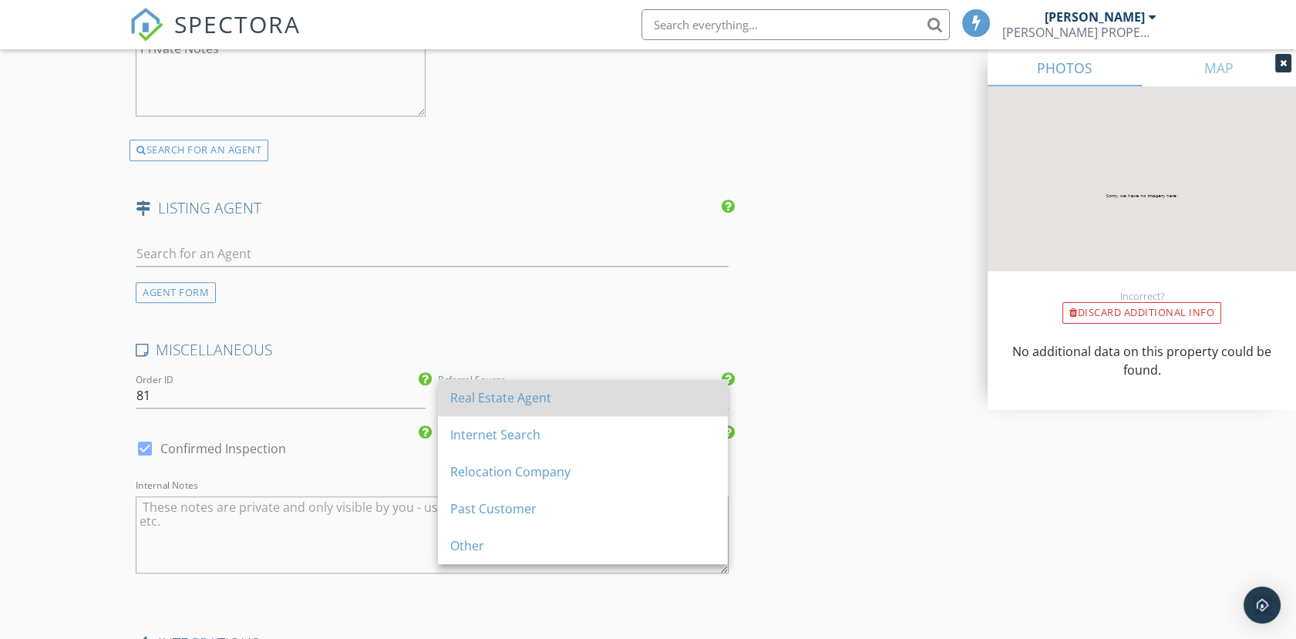
click at [487, 403] on div "Real Estate Agent" at bounding box center [582, 398] width 265 height 19
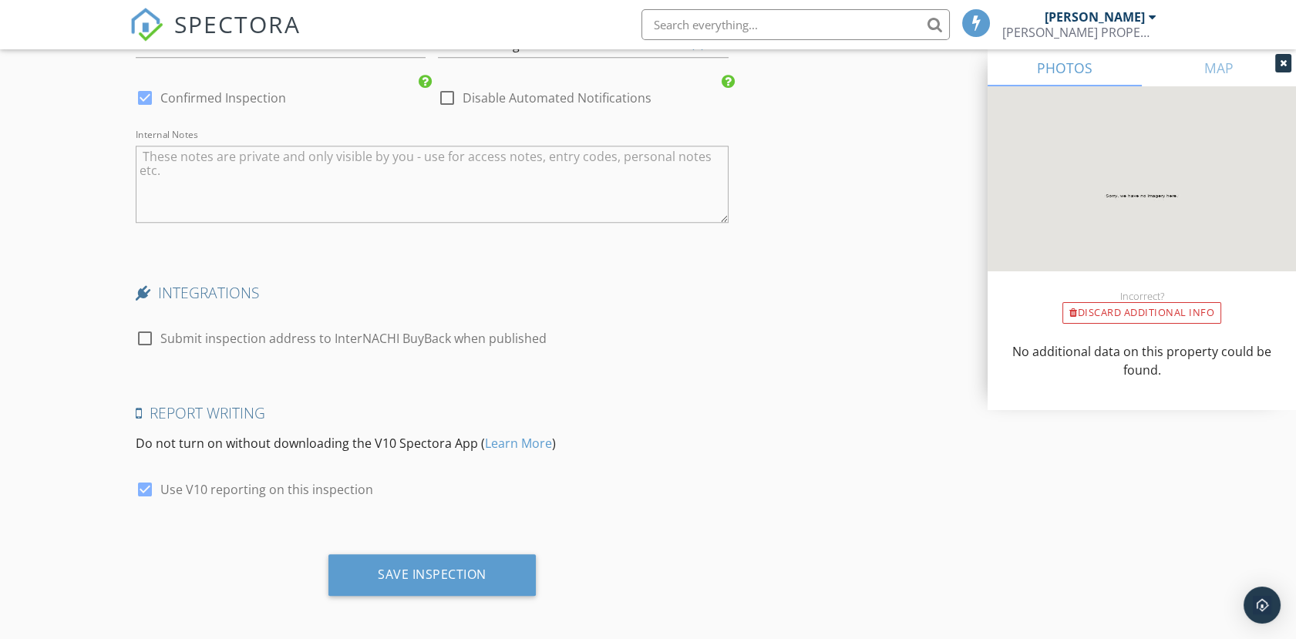
scroll to position [2751, 0]
click at [432, 569] on div "Save Inspection" at bounding box center [432, 572] width 109 height 15
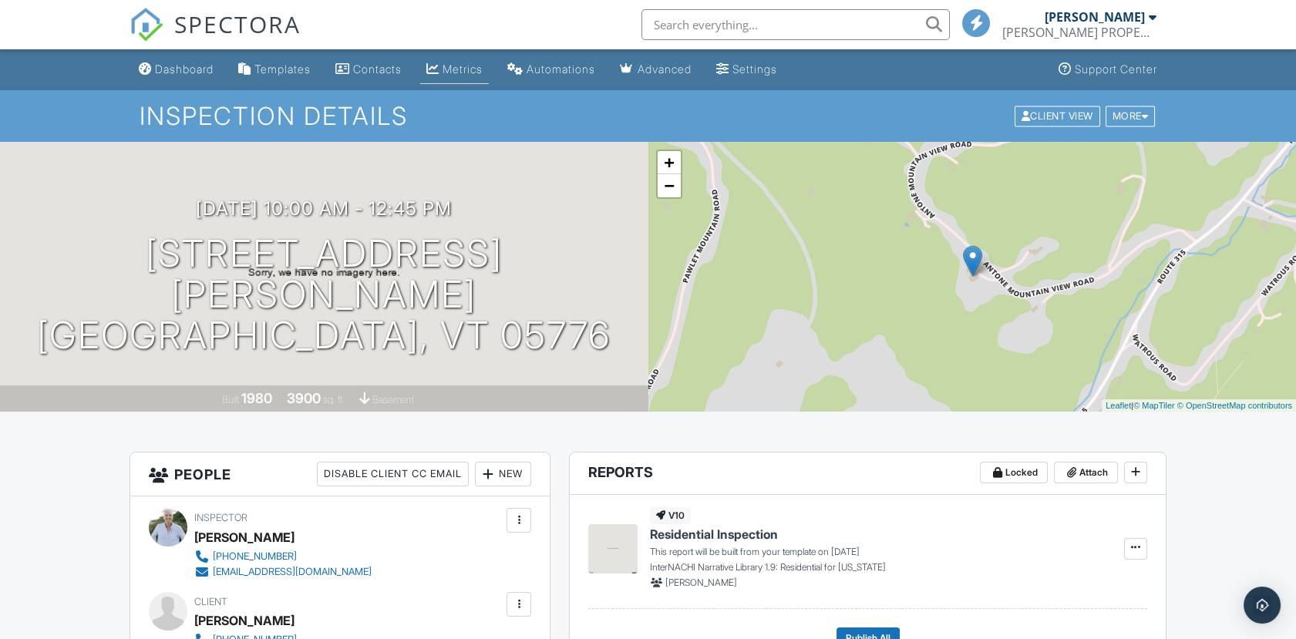
click at [471, 69] on div "Metrics" at bounding box center [463, 68] width 40 height 13
